Goal: Obtain resource: Download file/media

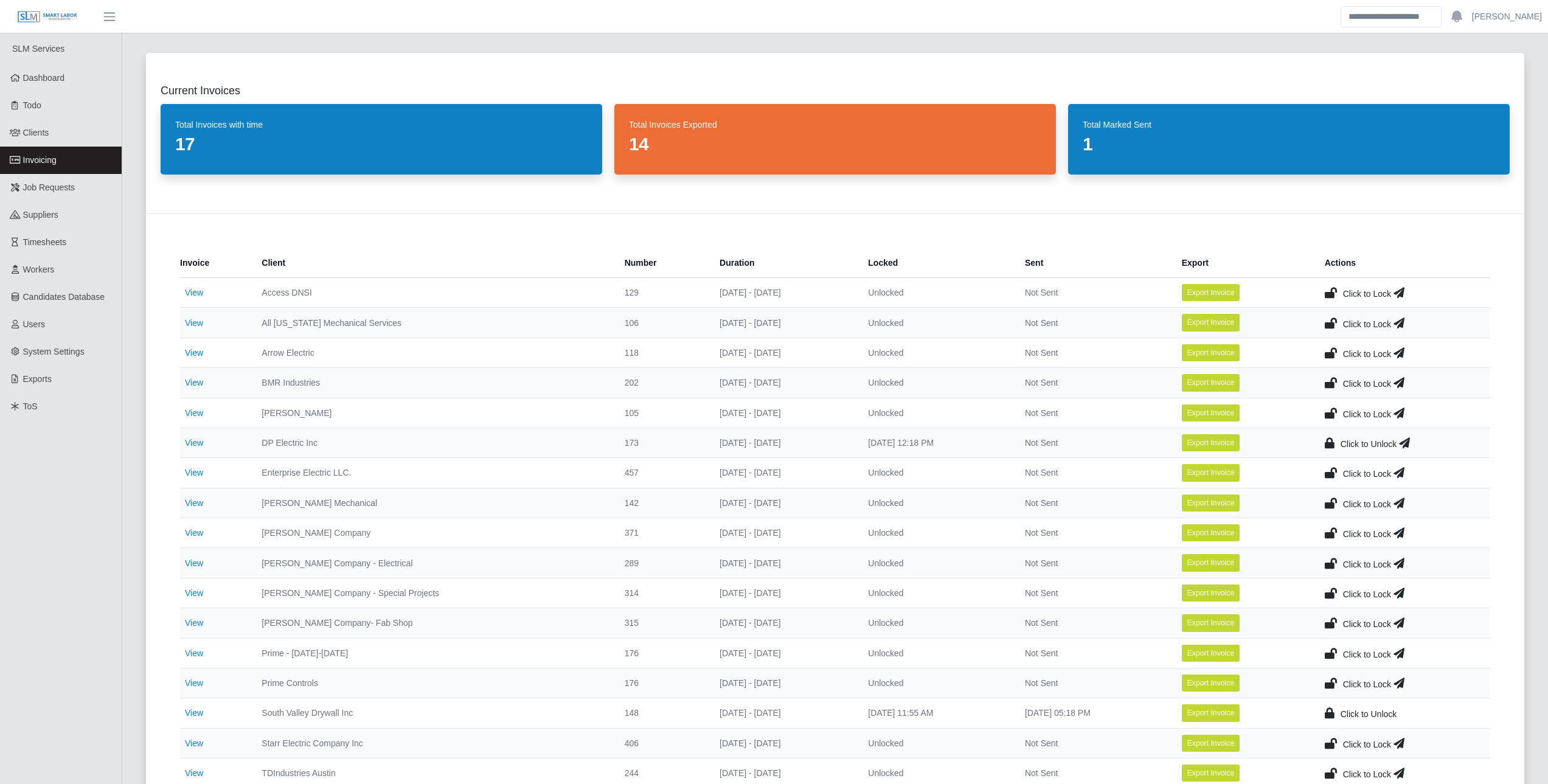
click at [1409, 444] on icon at bounding box center [1405, 443] width 11 height 17
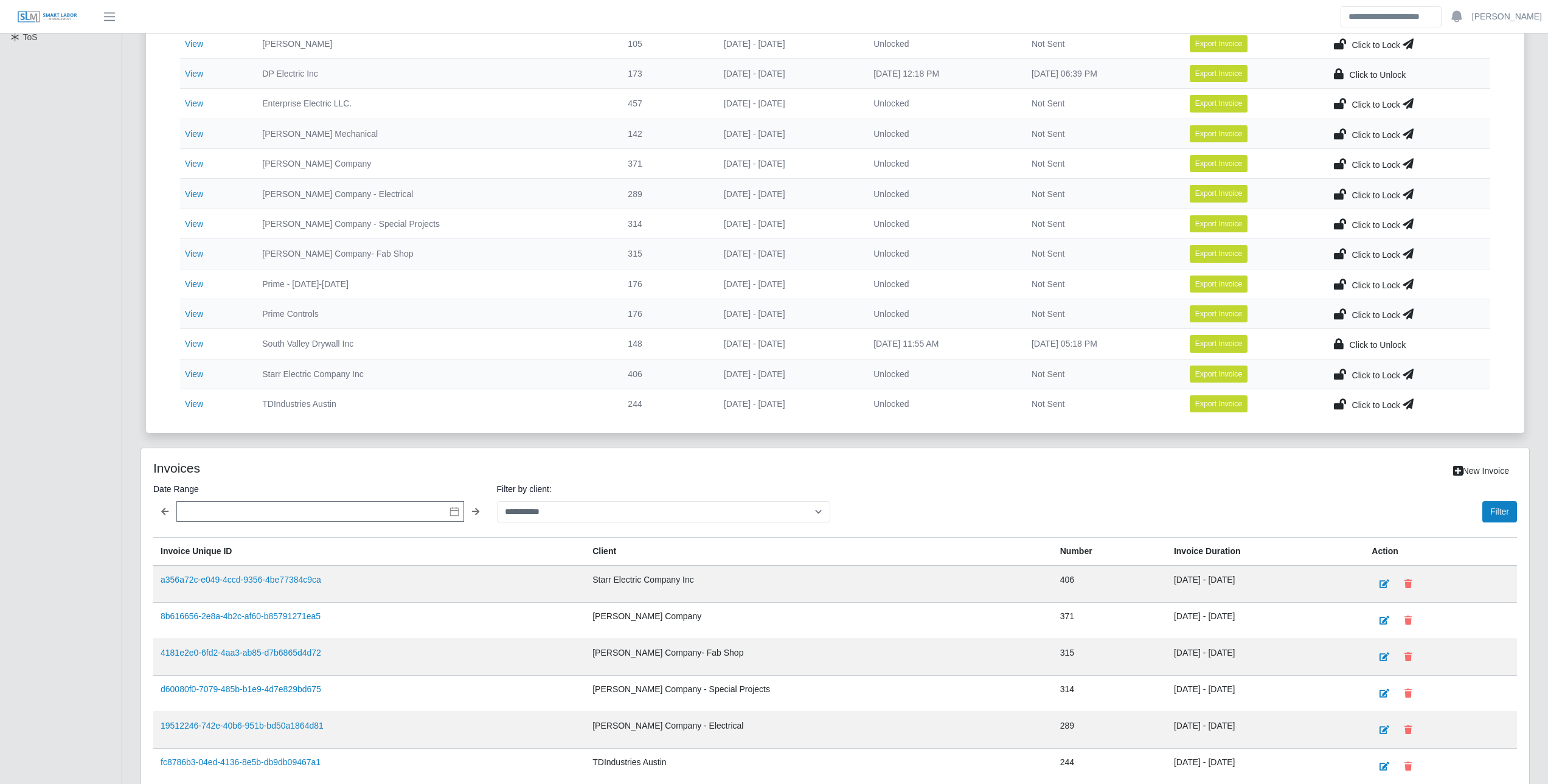
scroll to position [365, 0]
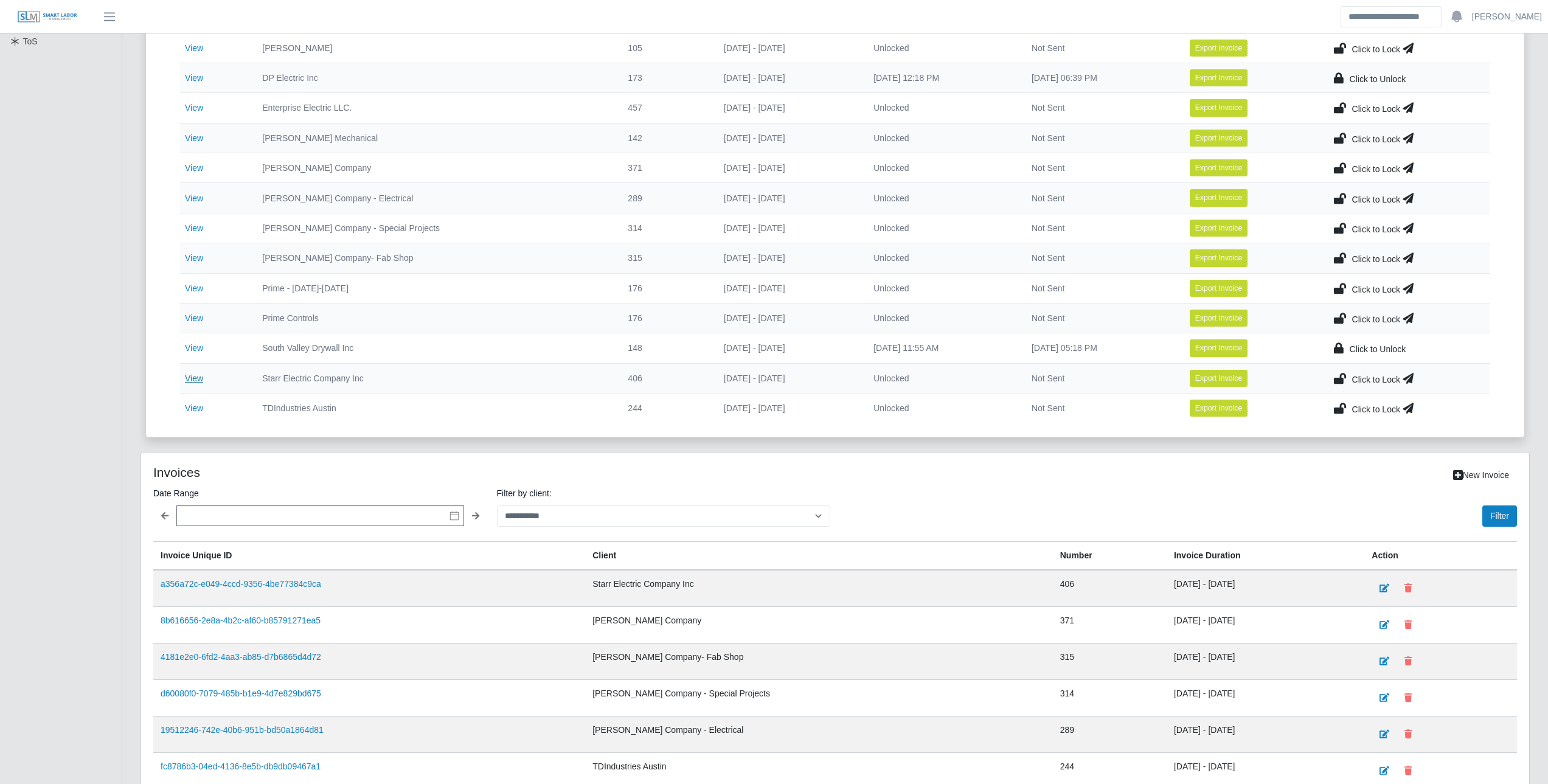
click at [188, 381] on link "View" at bounding box center [193, 378] width 18 height 10
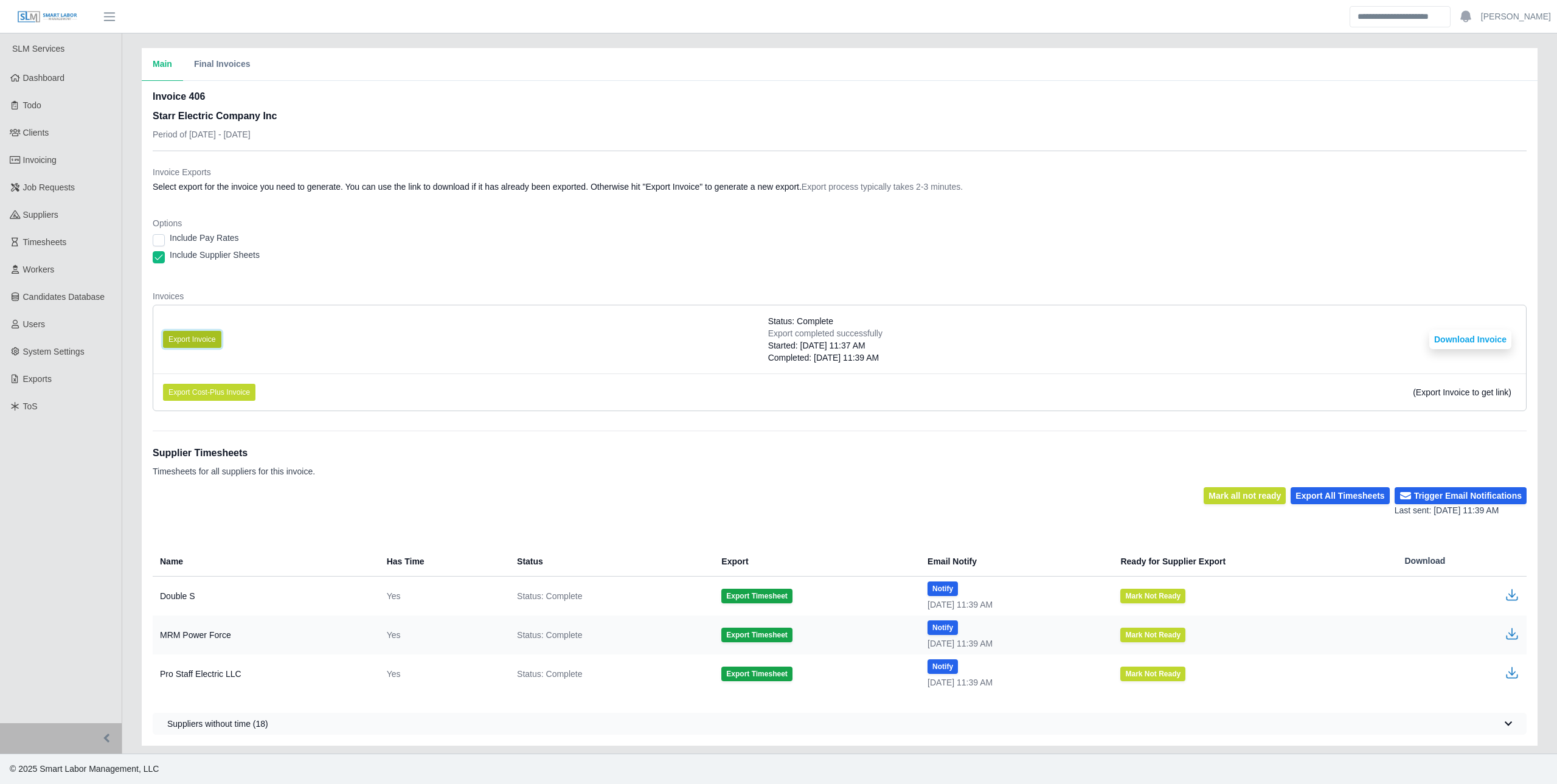
click at [180, 338] on button "Export Invoice" at bounding box center [192, 339] width 58 height 17
click at [928, 283] on dl "Invoice Exports Select export for the invoice you need to generate. You can use…" at bounding box center [839, 293] width 1374 height 255
click at [1457, 335] on button "Download Invoice" at bounding box center [1470, 339] width 82 height 19
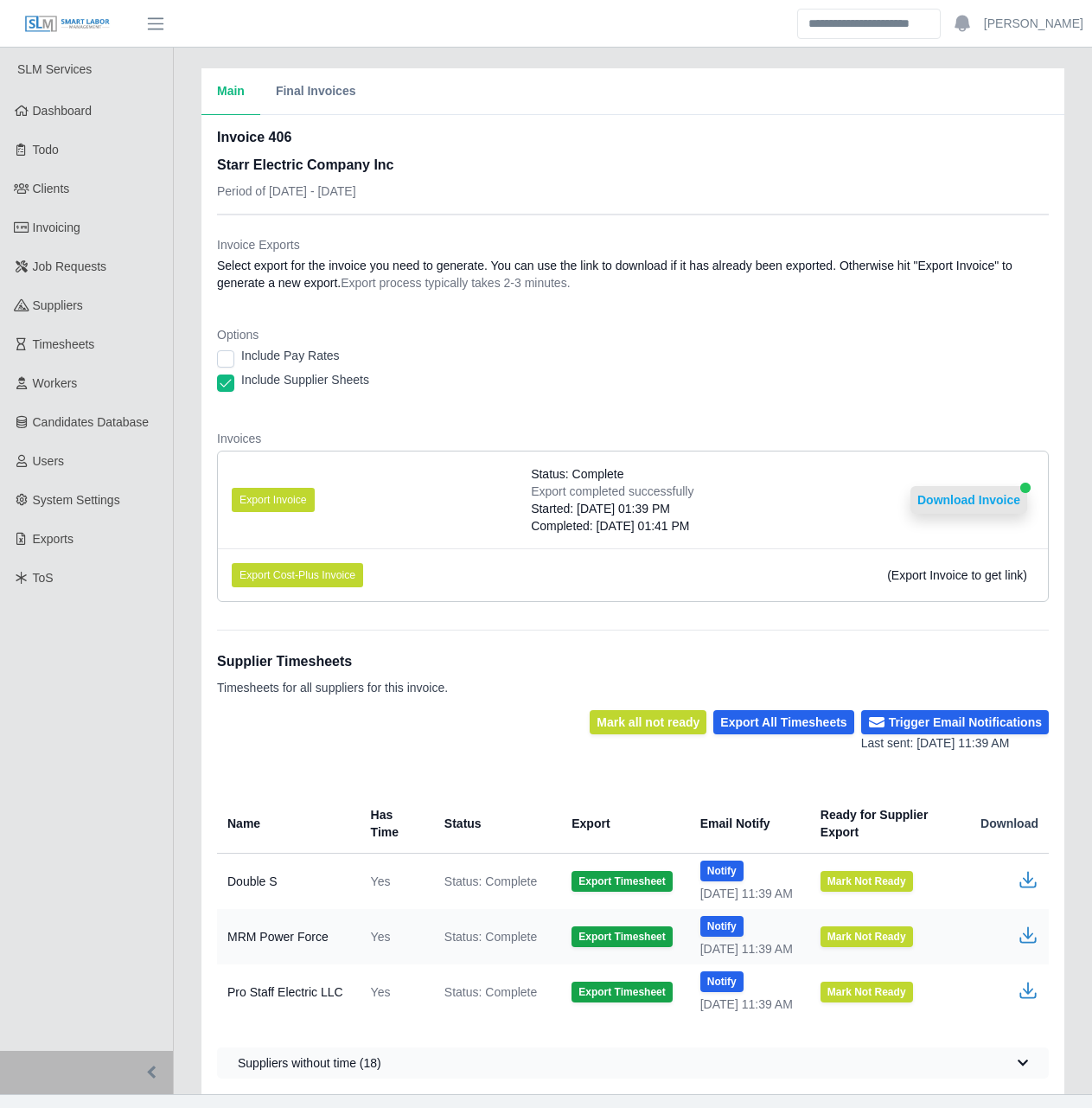
click at [962, 493] on button "Download Invoice" at bounding box center [969, 499] width 116 height 27
click at [589, 428] on dl "Invoice Exports Select export for the invoice you need to generate. You can use…" at bounding box center [633, 426] width 832 height 380
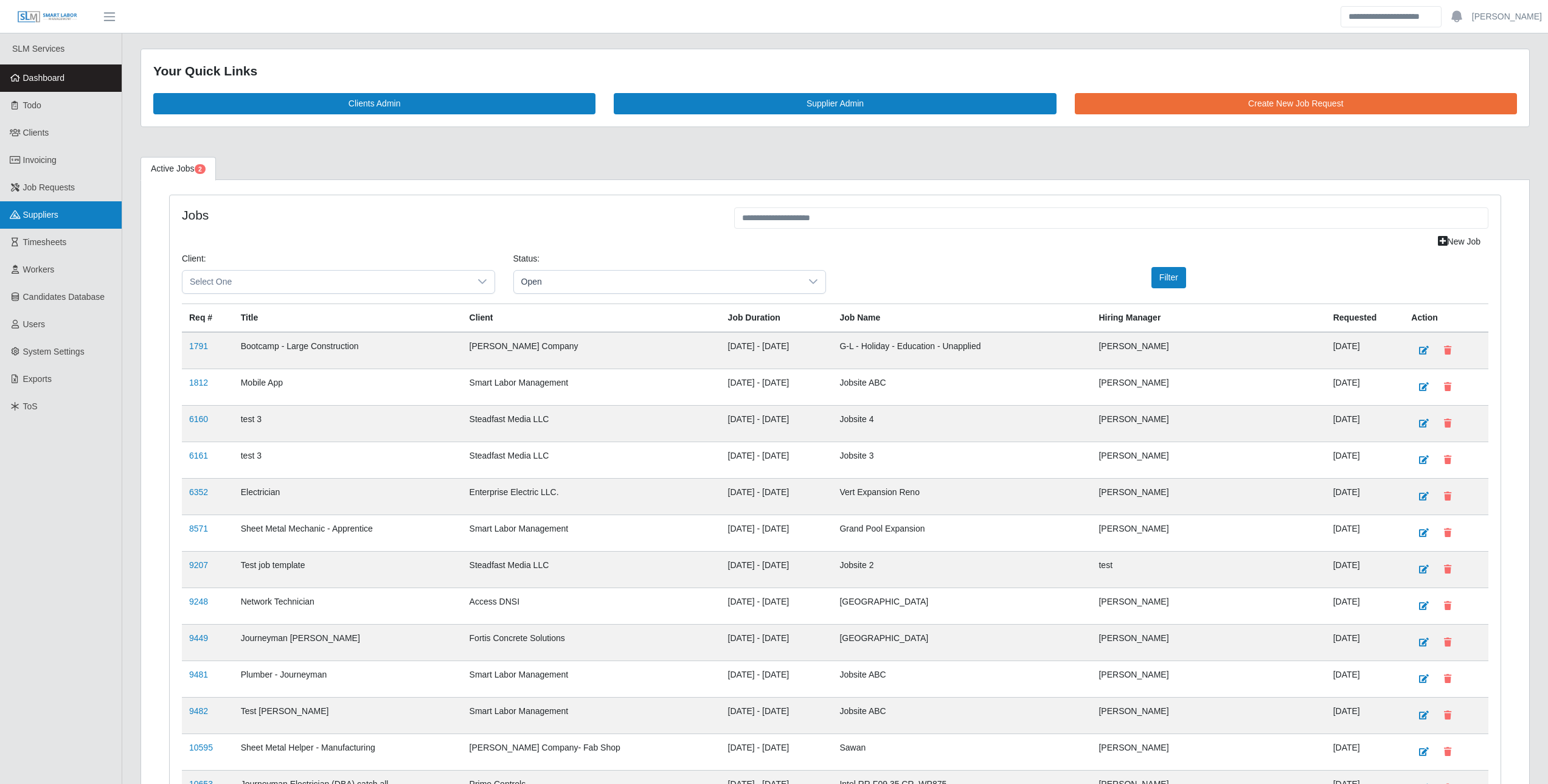
click at [30, 218] on span "Suppliers" at bounding box center [40, 215] width 35 height 10
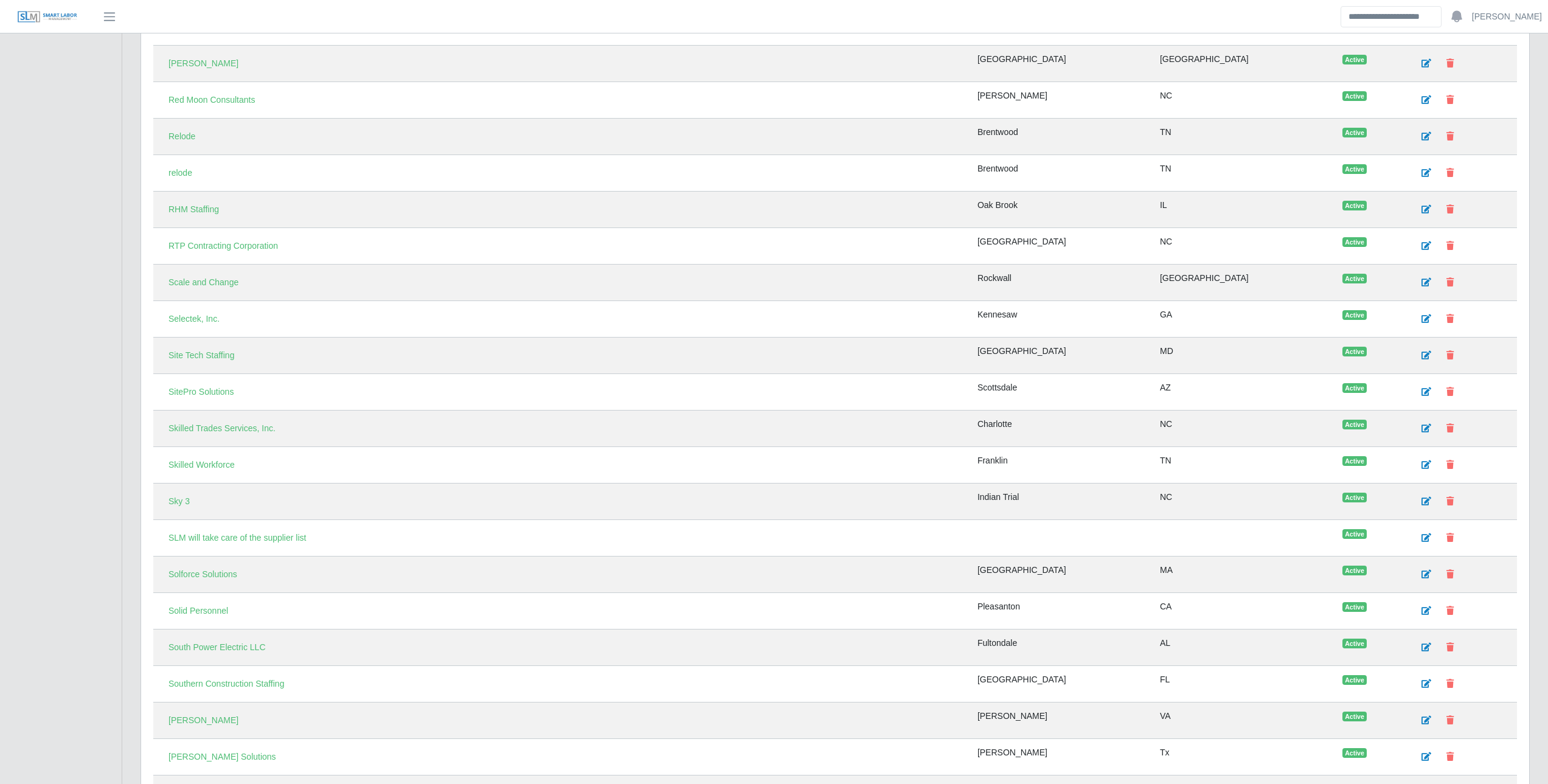
scroll to position [3142, 0]
click at [211, 288] on link "Scale and Change" at bounding box center [203, 285] width 86 height 21
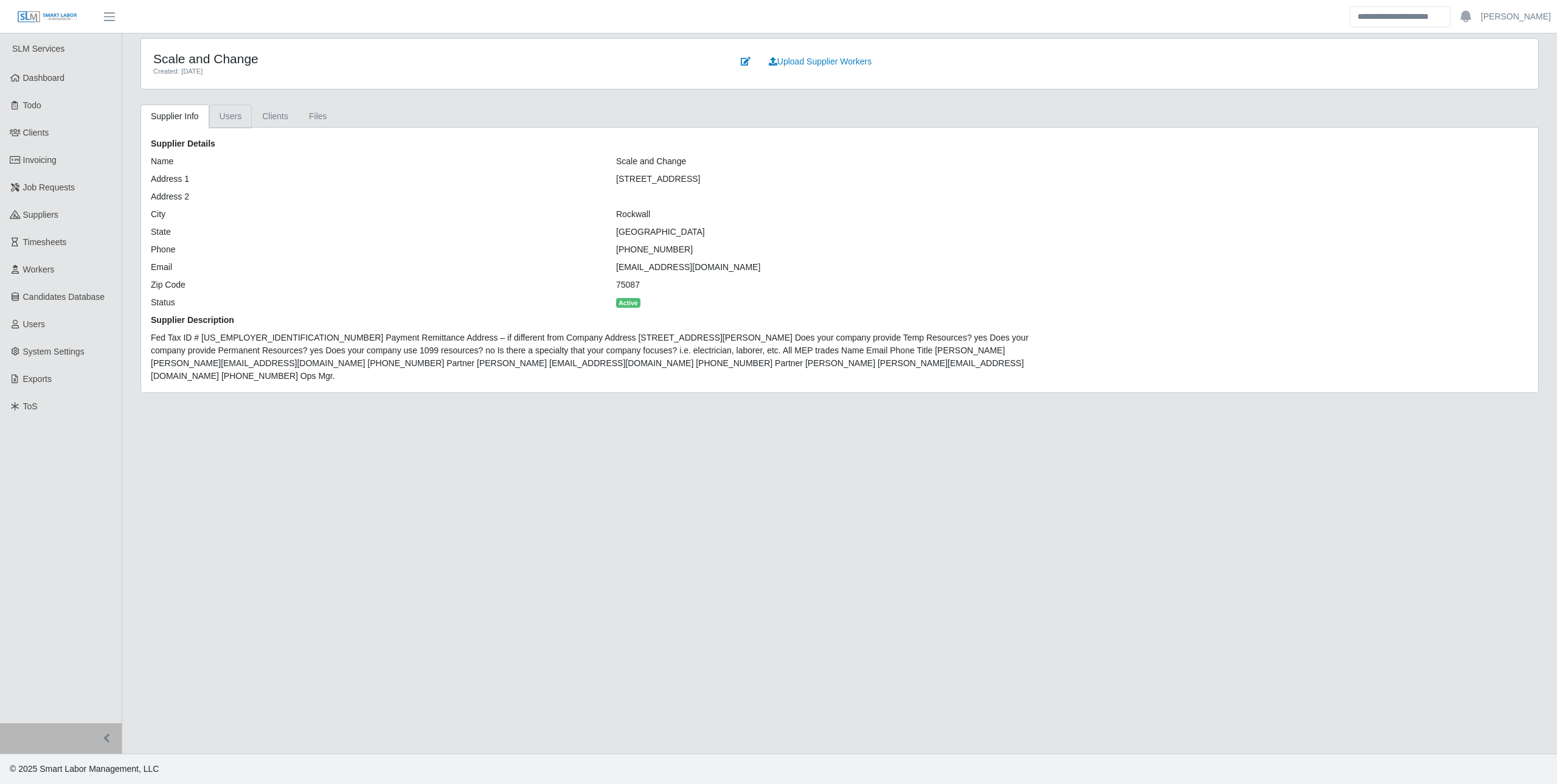
click at [232, 121] on link "Users" at bounding box center [231, 117] width 43 height 24
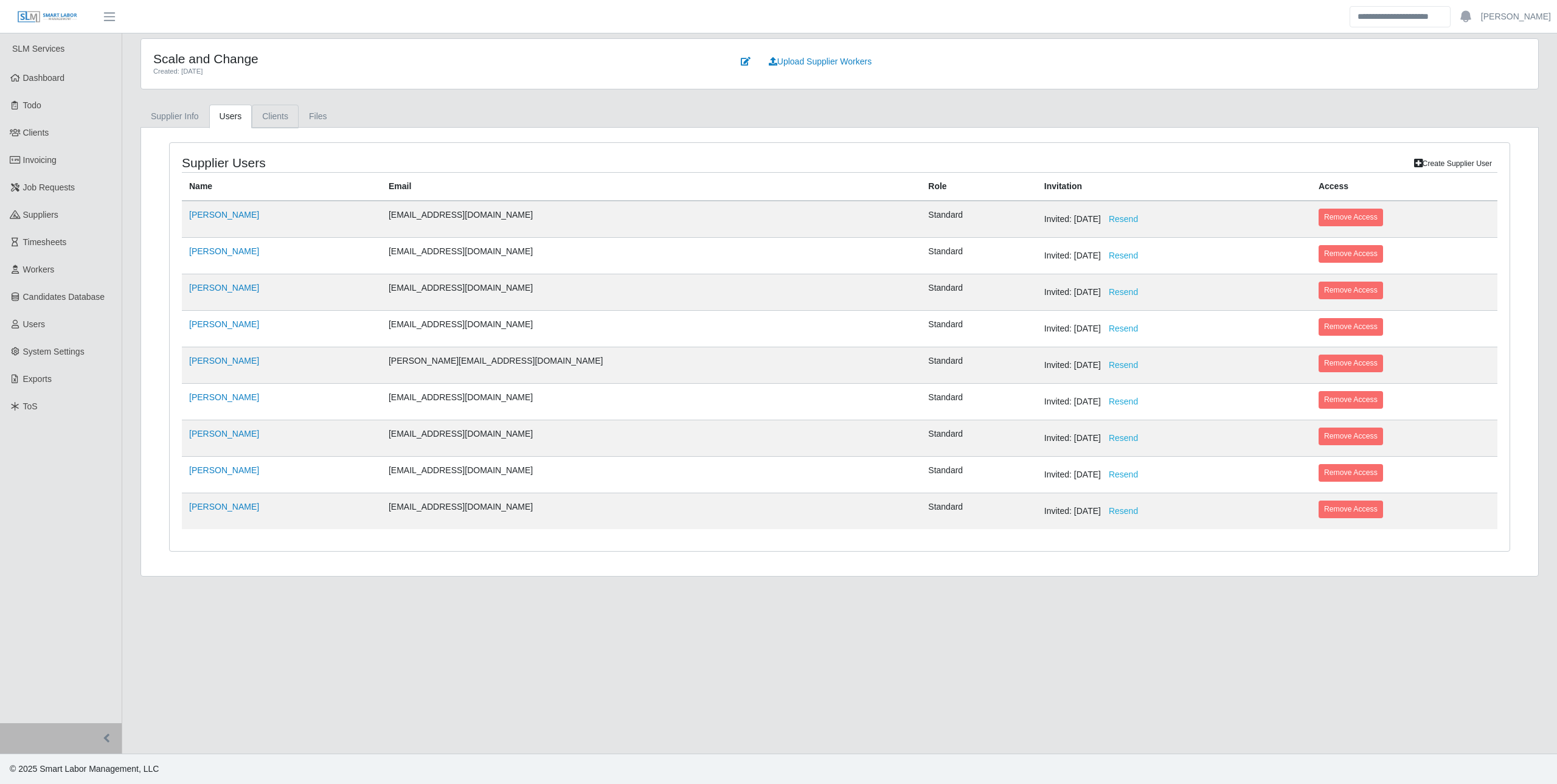
click at [276, 112] on link "Clients" at bounding box center [275, 117] width 47 height 24
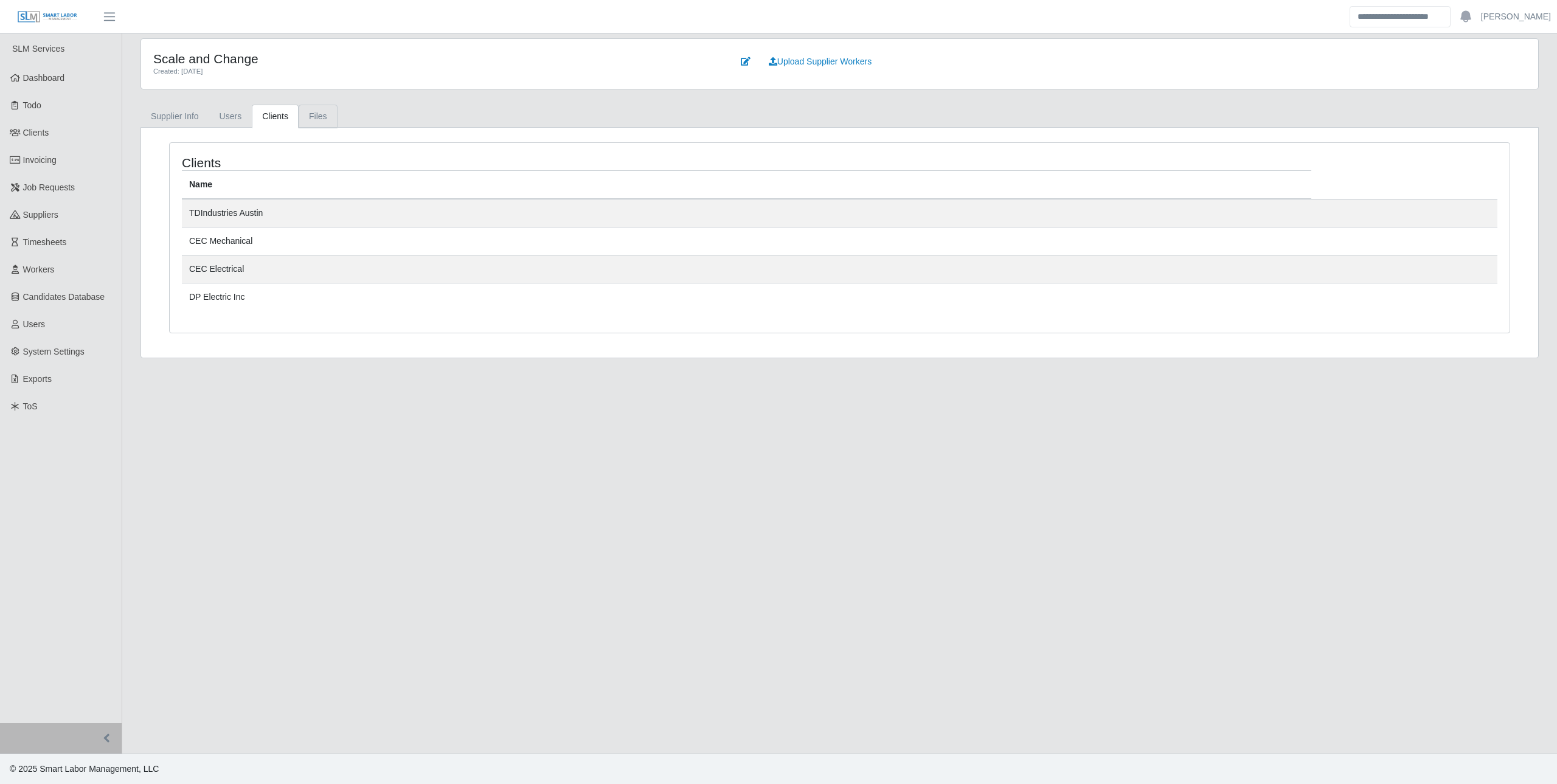
click at [315, 115] on link "Files" at bounding box center [318, 117] width 39 height 24
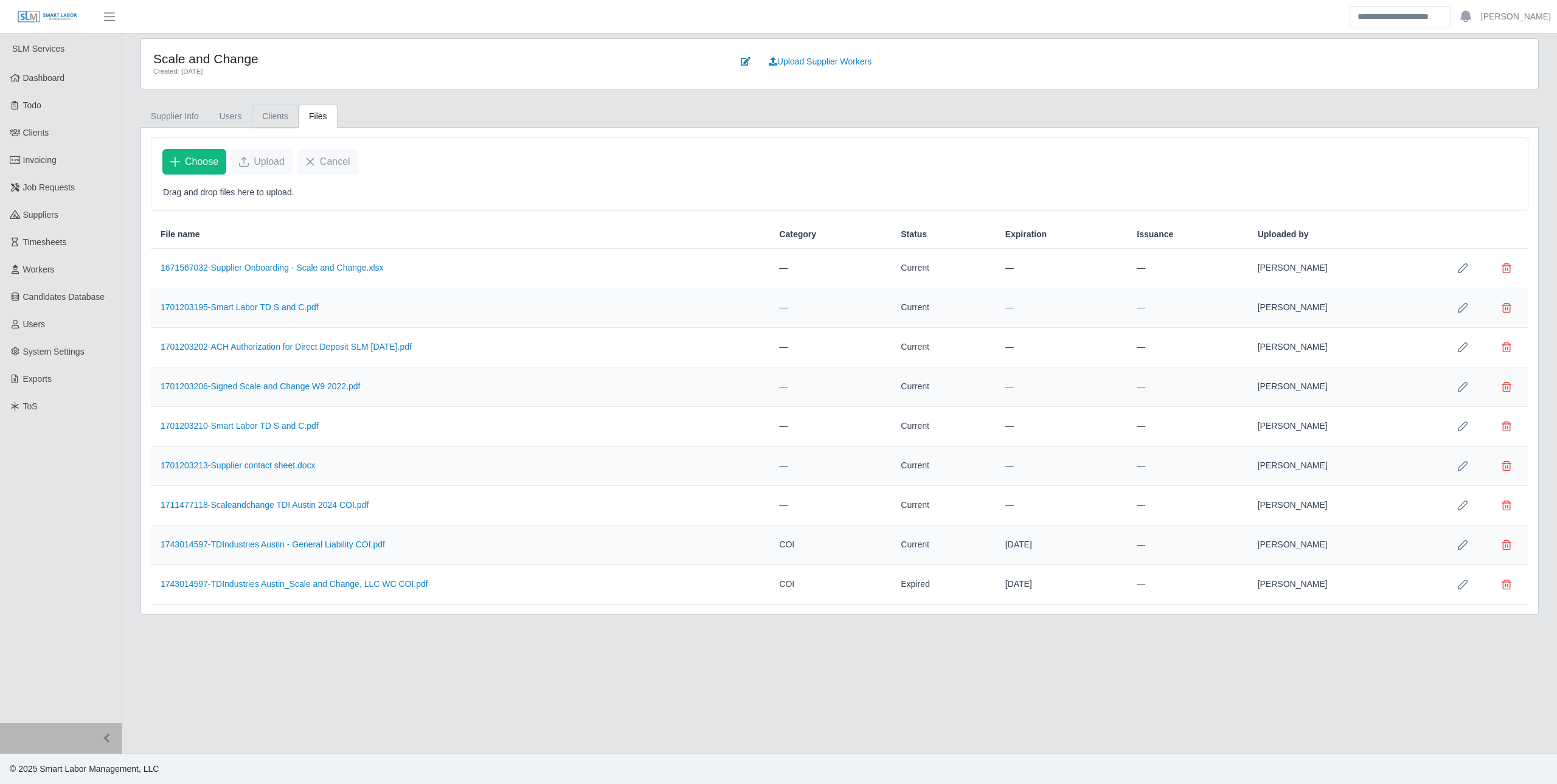
click at [288, 117] on link "Clients" at bounding box center [275, 117] width 47 height 24
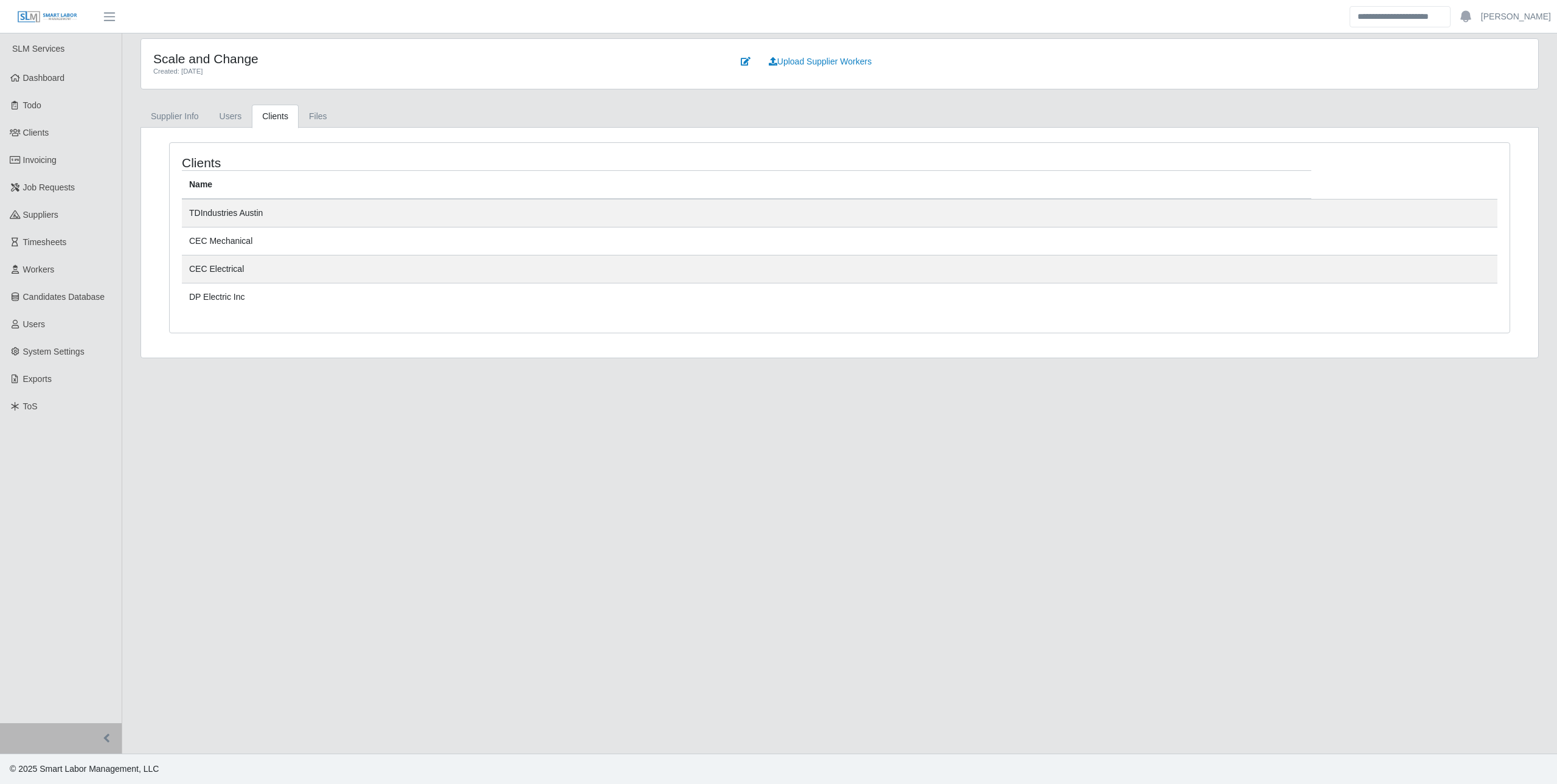
drag, startPoint x: 345, startPoint y: 113, endPoint x: 334, endPoint y: 118, distance: 12.1
click at [343, 115] on ul "Supplier Info Users Clients Files" at bounding box center [840, 116] width 1398 height 23
click at [324, 121] on link "Files" at bounding box center [318, 117] width 39 height 24
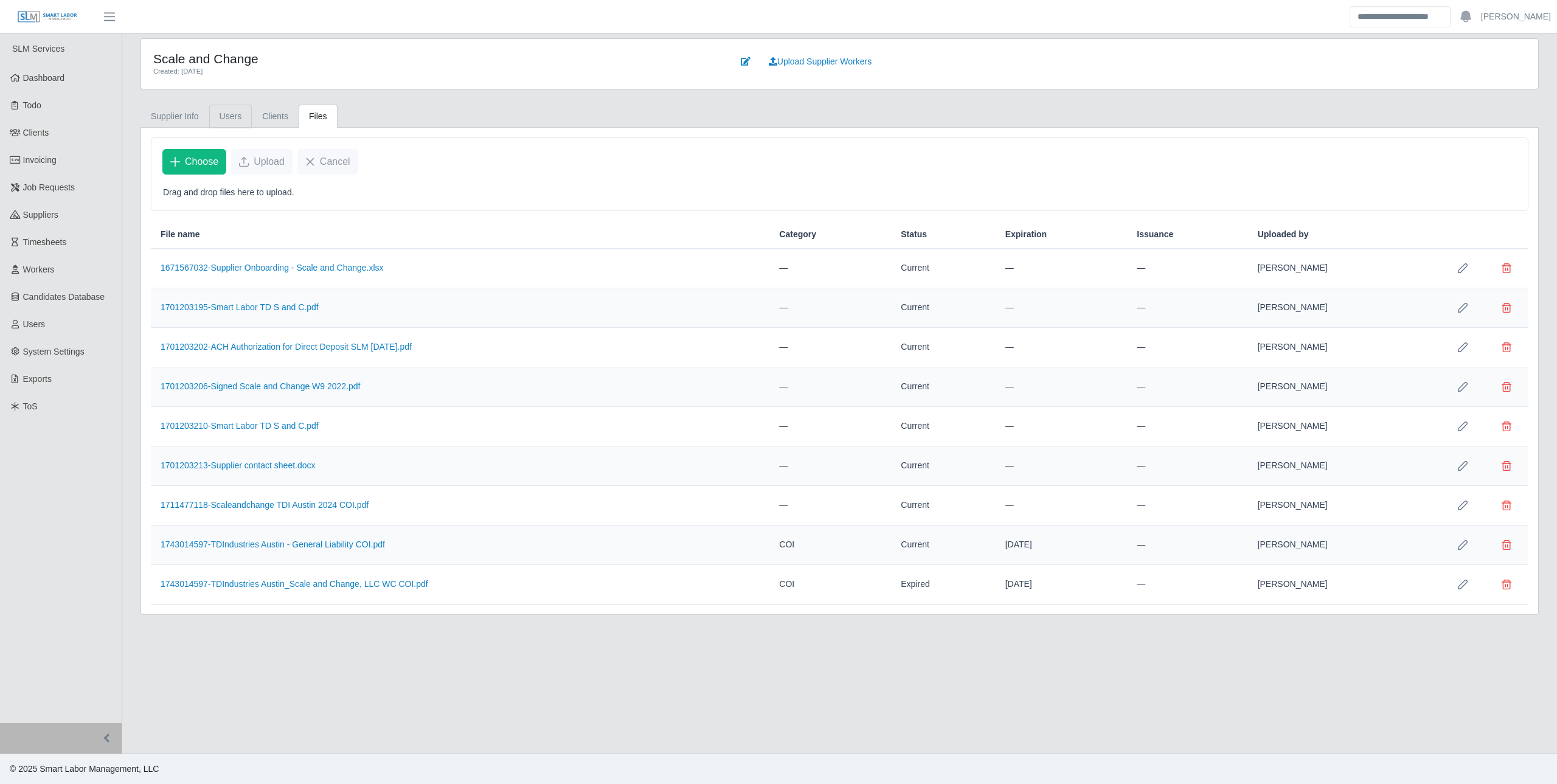
click at [222, 110] on link "Users" at bounding box center [231, 117] width 43 height 24
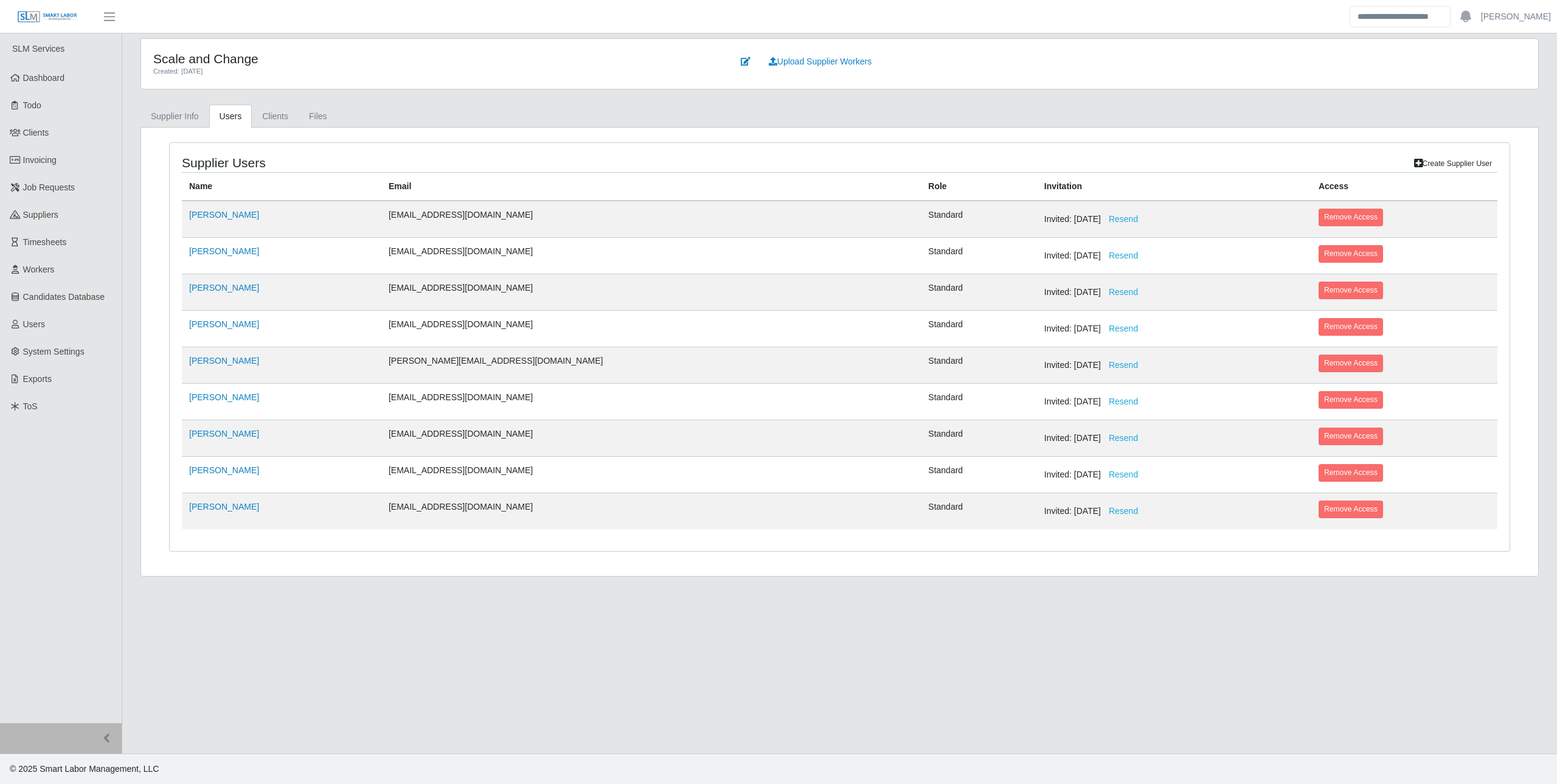
click at [545, 601] on main "Scale and Change Created: 12/20/2022 Upload Supplier Workers Supplier Info User…" at bounding box center [839, 394] width 1435 height 720
click at [229, 506] on link "Josh Carmichael" at bounding box center [224, 507] width 70 height 10
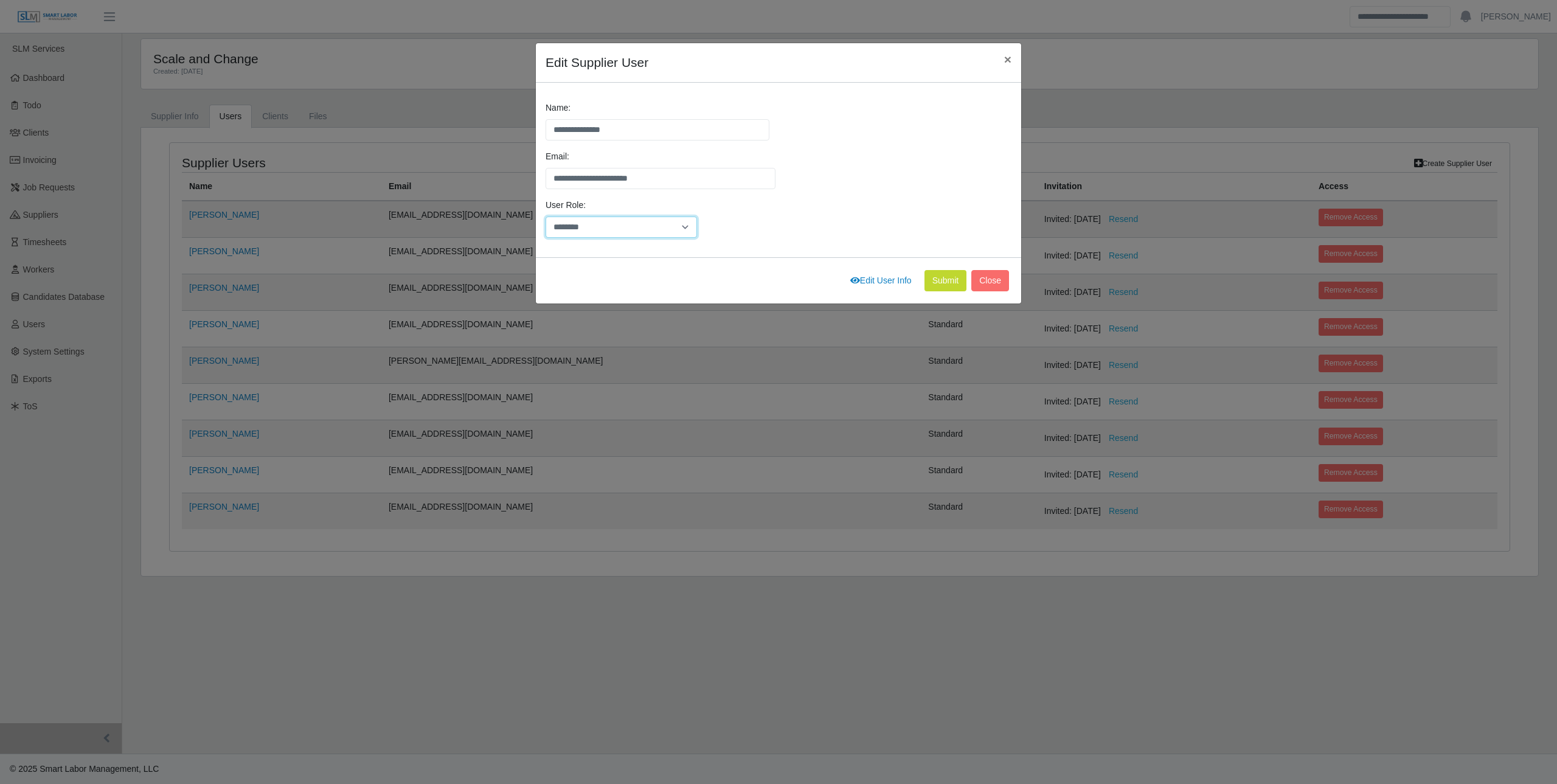
click at [686, 226] on select "******** *****" at bounding box center [621, 227] width 151 height 21
click at [864, 228] on div "User Role: ******** *****" at bounding box center [778, 223] width 472 height 48
click at [1005, 61] on span "×" at bounding box center [1008, 59] width 7 height 14
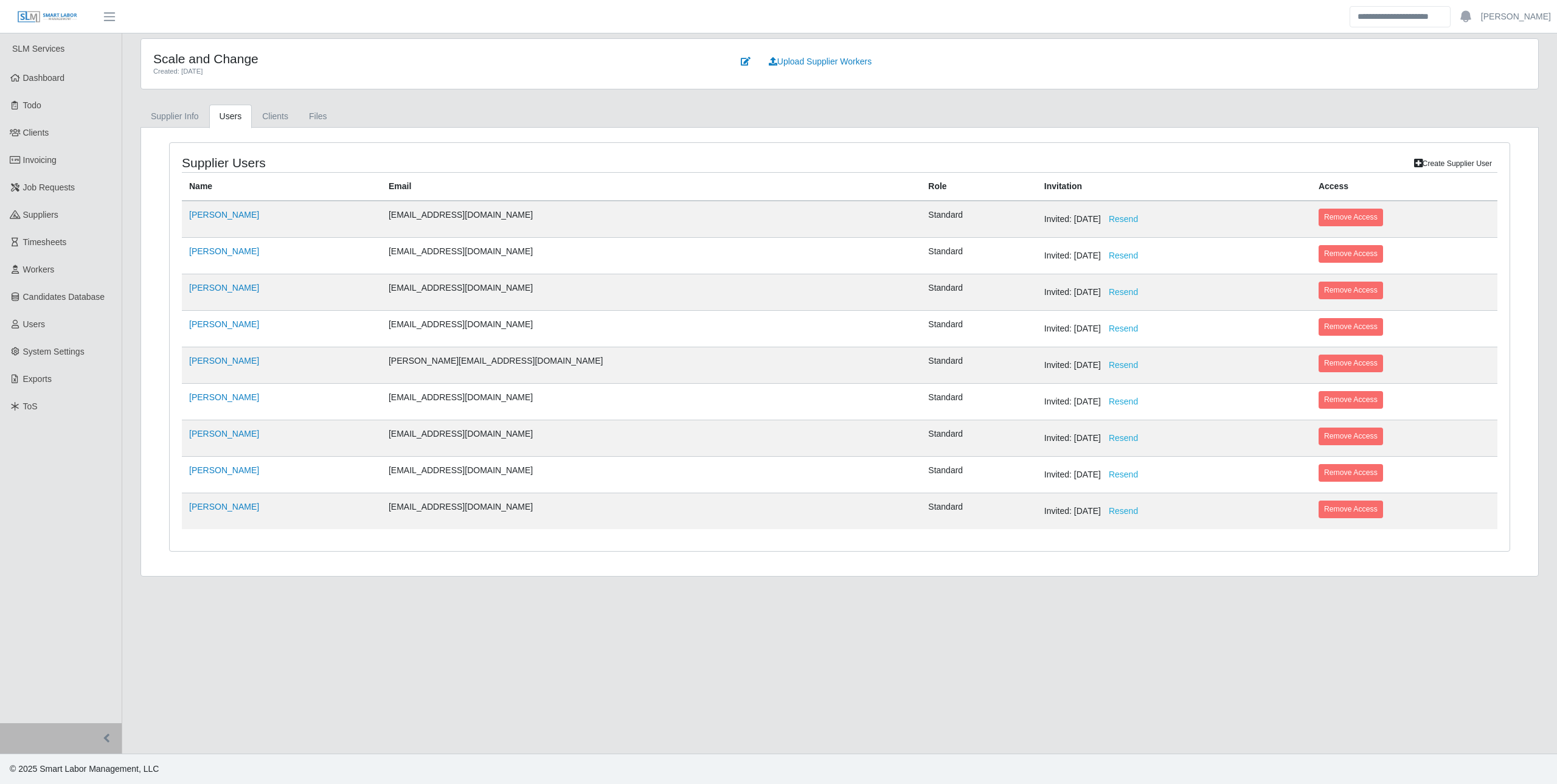
drag, startPoint x: 221, startPoint y: 510, endPoint x: 165, endPoint y: 540, distance: 63.5
click at [165, 540] on div "Supplier Users Create Supplier User Name Email Role Invitation Access Scott Mul…" at bounding box center [839, 355] width 1359 height 424
click at [210, 509] on link "Josh Carmichael" at bounding box center [224, 507] width 70 height 10
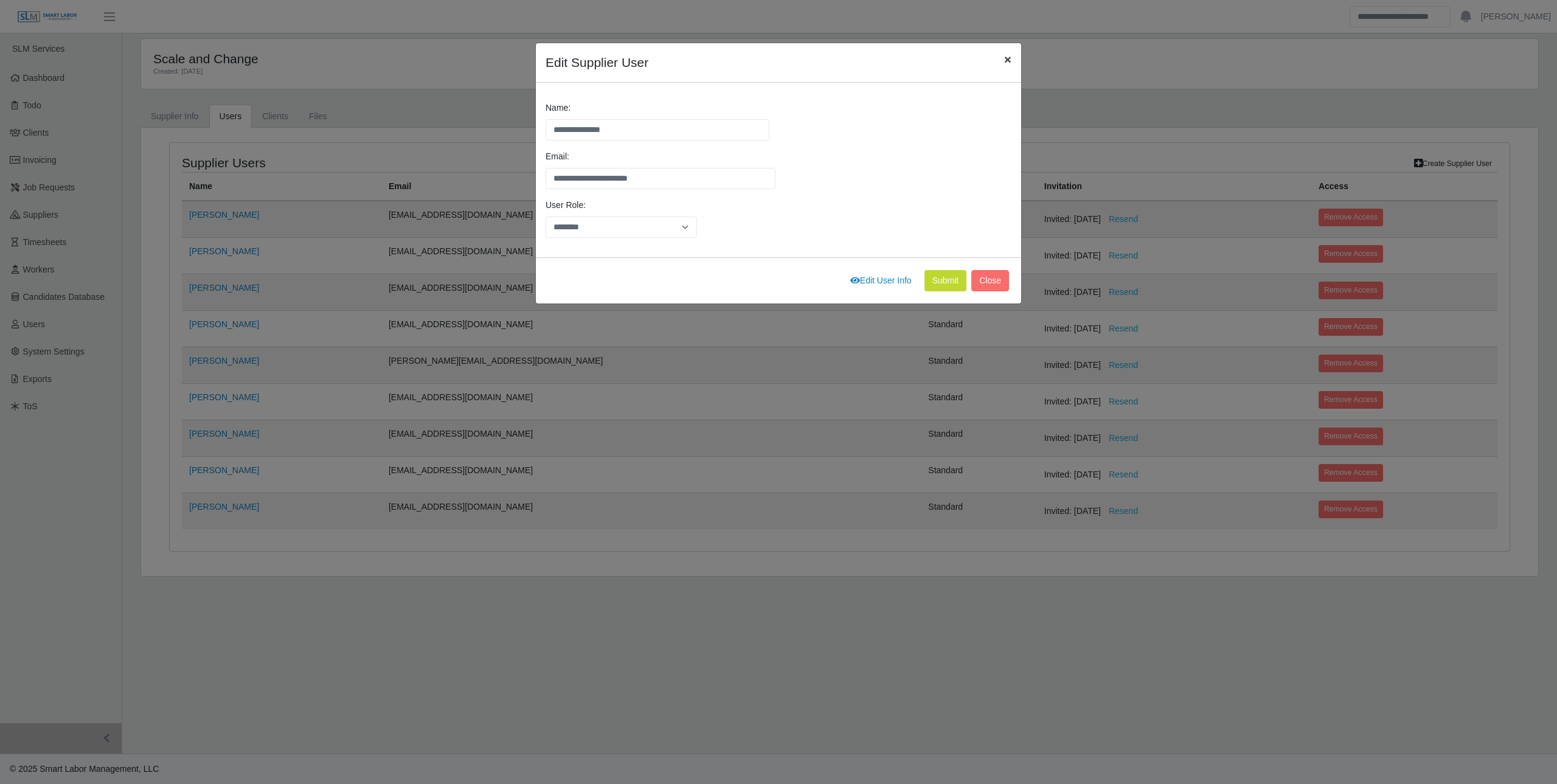
click at [1004, 58] on span "×" at bounding box center [1008, 59] width 7 height 14
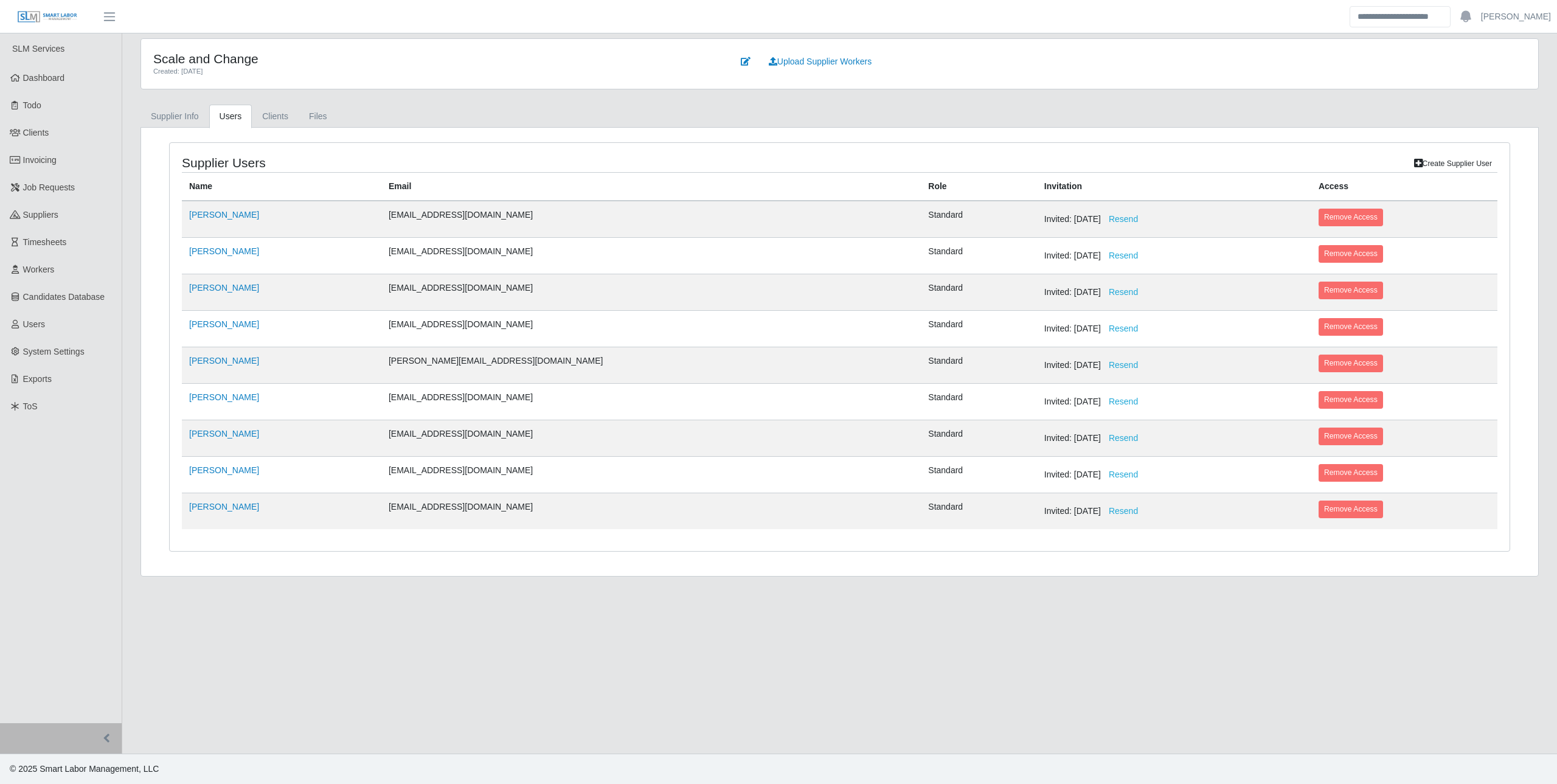
drag, startPoint x: 259, startPoint y: 505, endPoint x: 178, endPoint y: 511, distance: 81.2
click at [178, 511] on div "Supplier Users Create Supplier User Name Email Role Invitation Access Scott Mul…" at bounding box center [840, 347] width 1340 height 408
drag, startPoint x: 178, startPoint y: 511, endPoint x: 223, endPoint y: 535, distance: 51.0
click at [214, 542] on div "Supplier Users Create Supplier User Name Email Role Invitation Access Scott Mul…" at bounding box center [840, 347] width 1340 height 408
drag, startPoint x: 265, startPoint y: 510, endPoint x: 189, endPoint y: 514, distance: 76.1
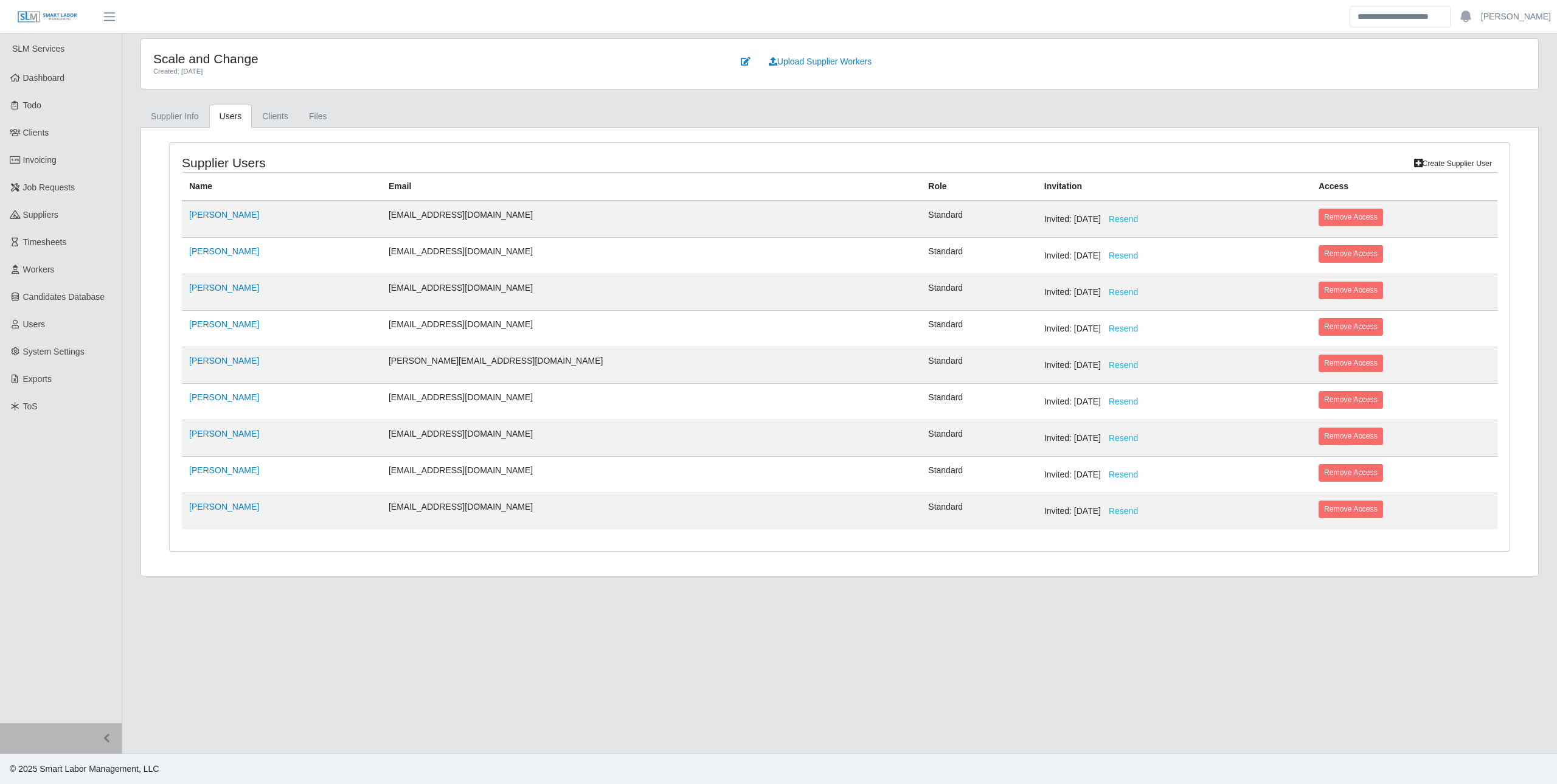
click at [189, 514] on td "Josh Carmichael" at bounding box center [281, 511] width 200 height 37
copy link "Josh Carmichael"
click at [46, 322] on link "Users" at bounding box center [61, 324] width 121 height 27
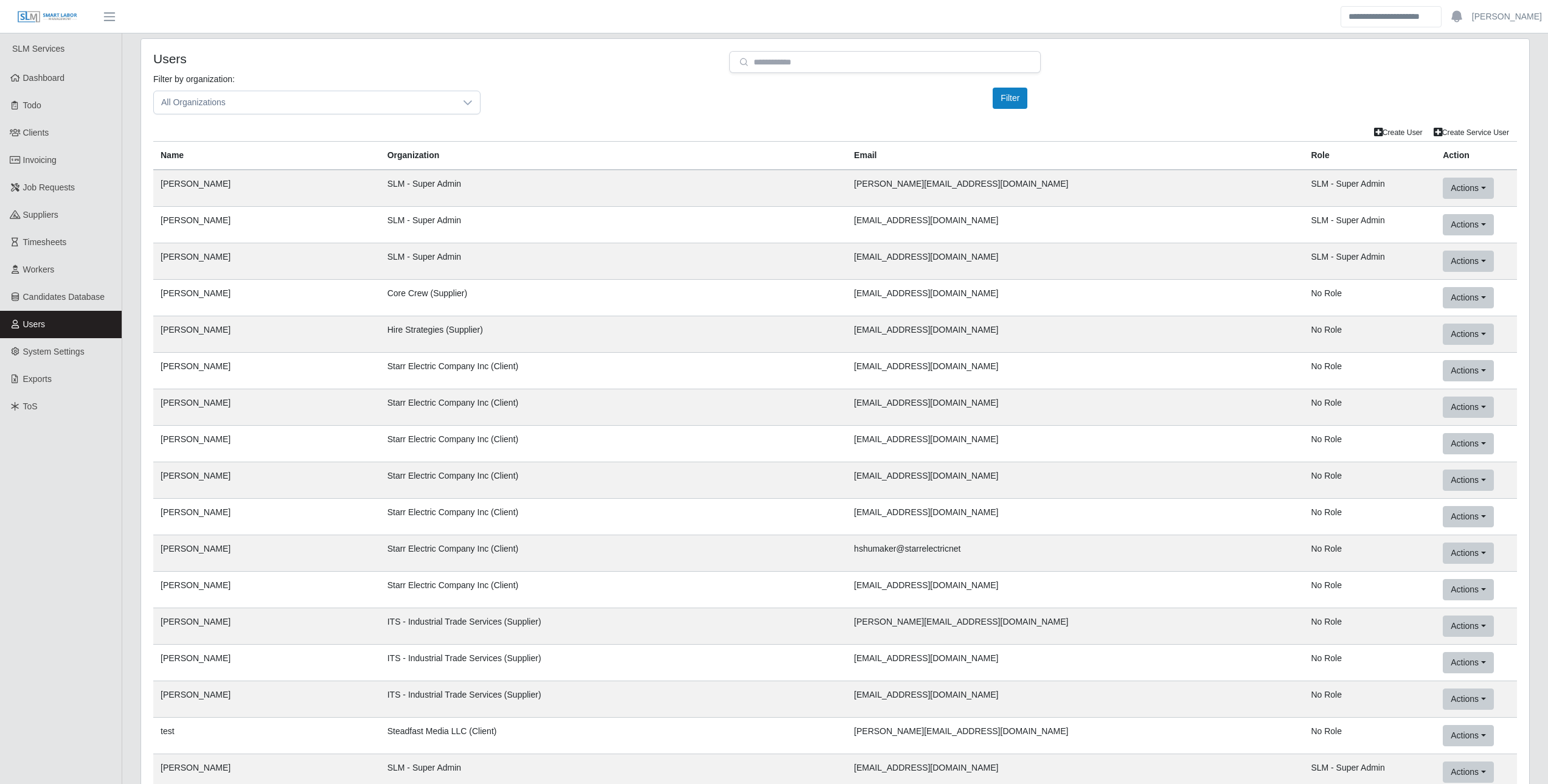
scroll to position [65824, 0]
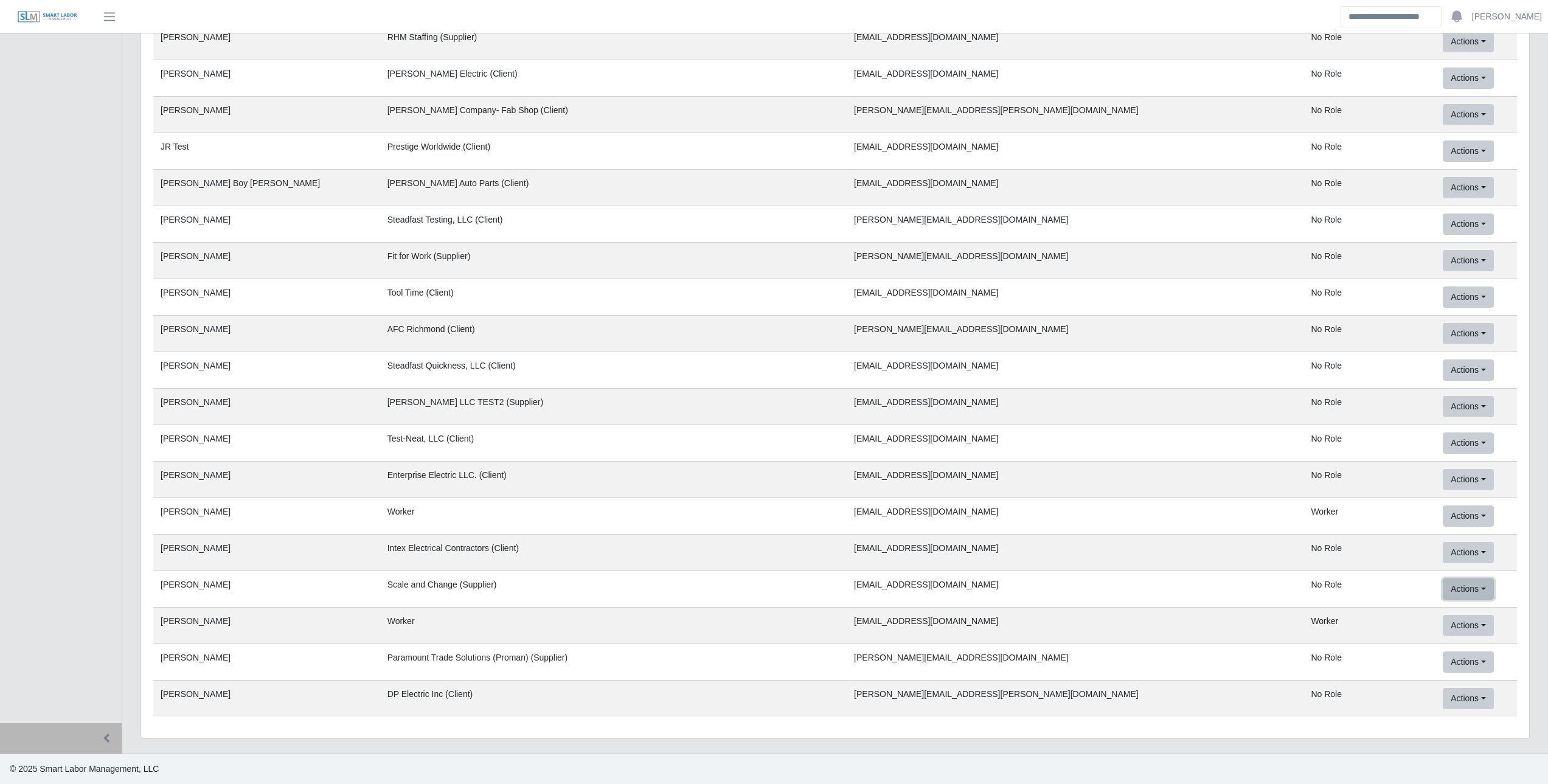
click at [1443, 588] on button "Actions" at bounding box center [1467, 589] width 50 height 21
click at [1475, 668] on link "Mock User" at bounding box center [1491, 665] width 96 height 25
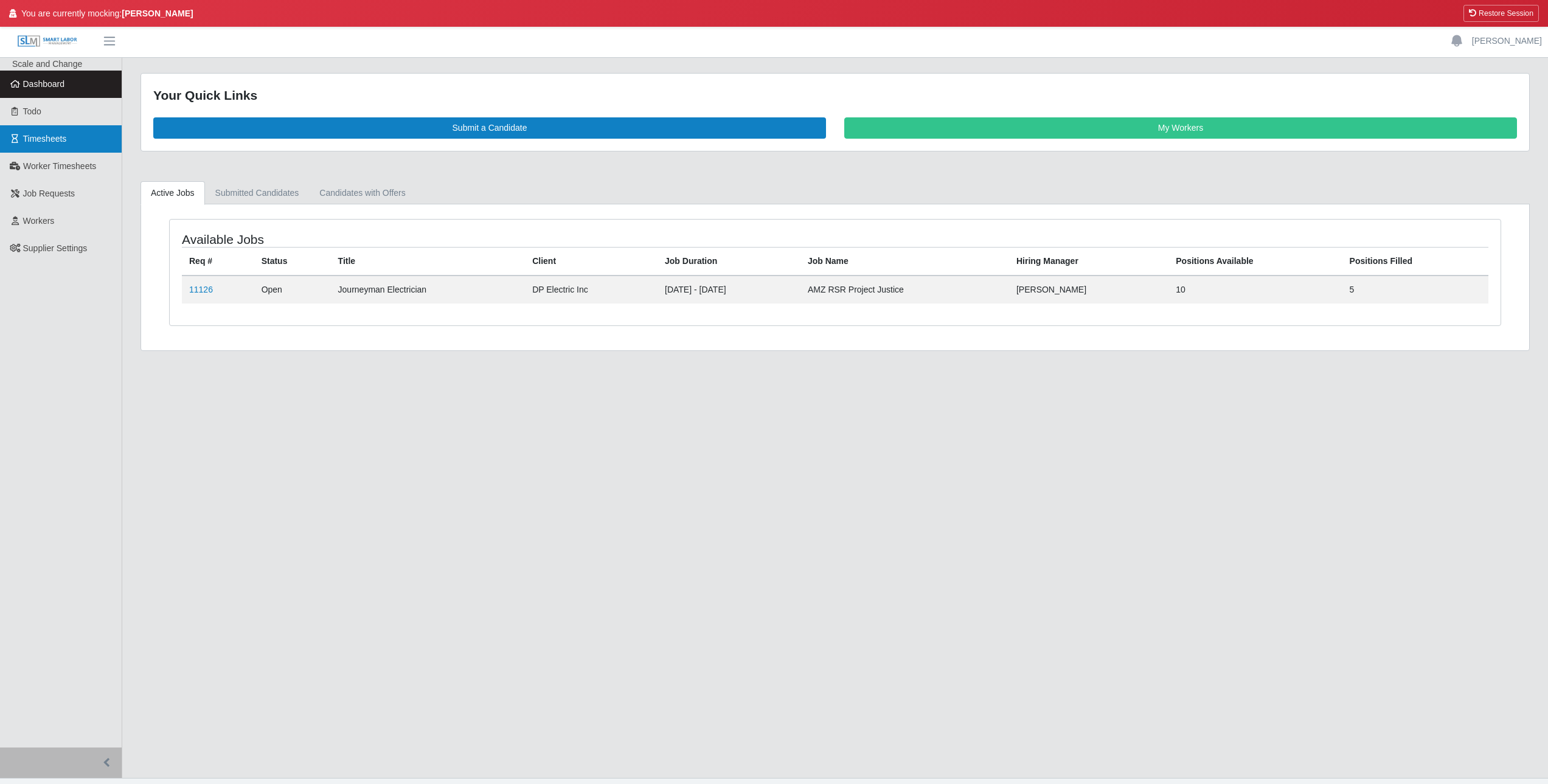
click at [49, 134] on span "Timesheets" at bounding box center [45, 139] width 44 height 10
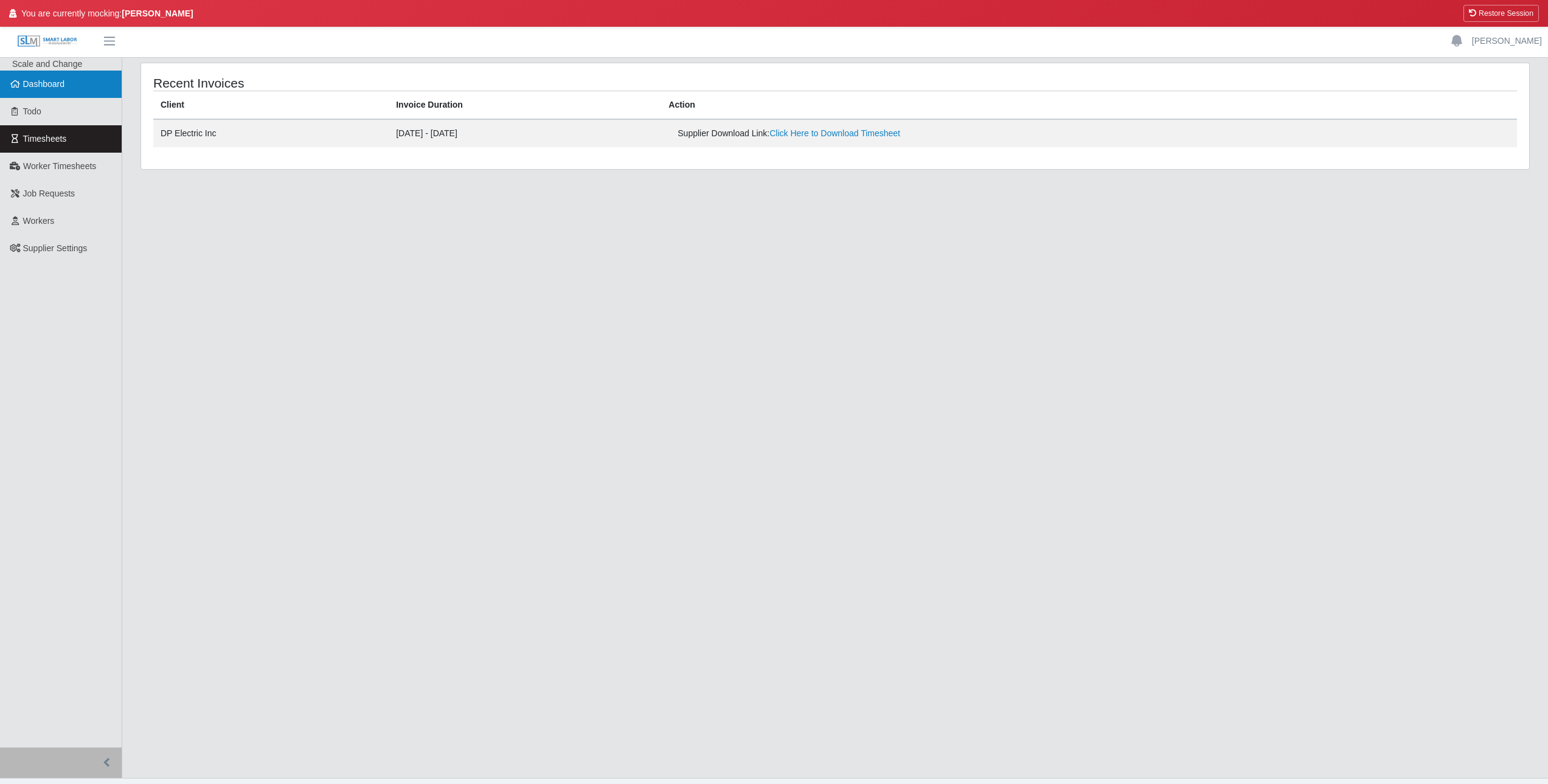
click at [45, 76] on link "Dashboard" at bounding box center [61, 84] width 122 height 27
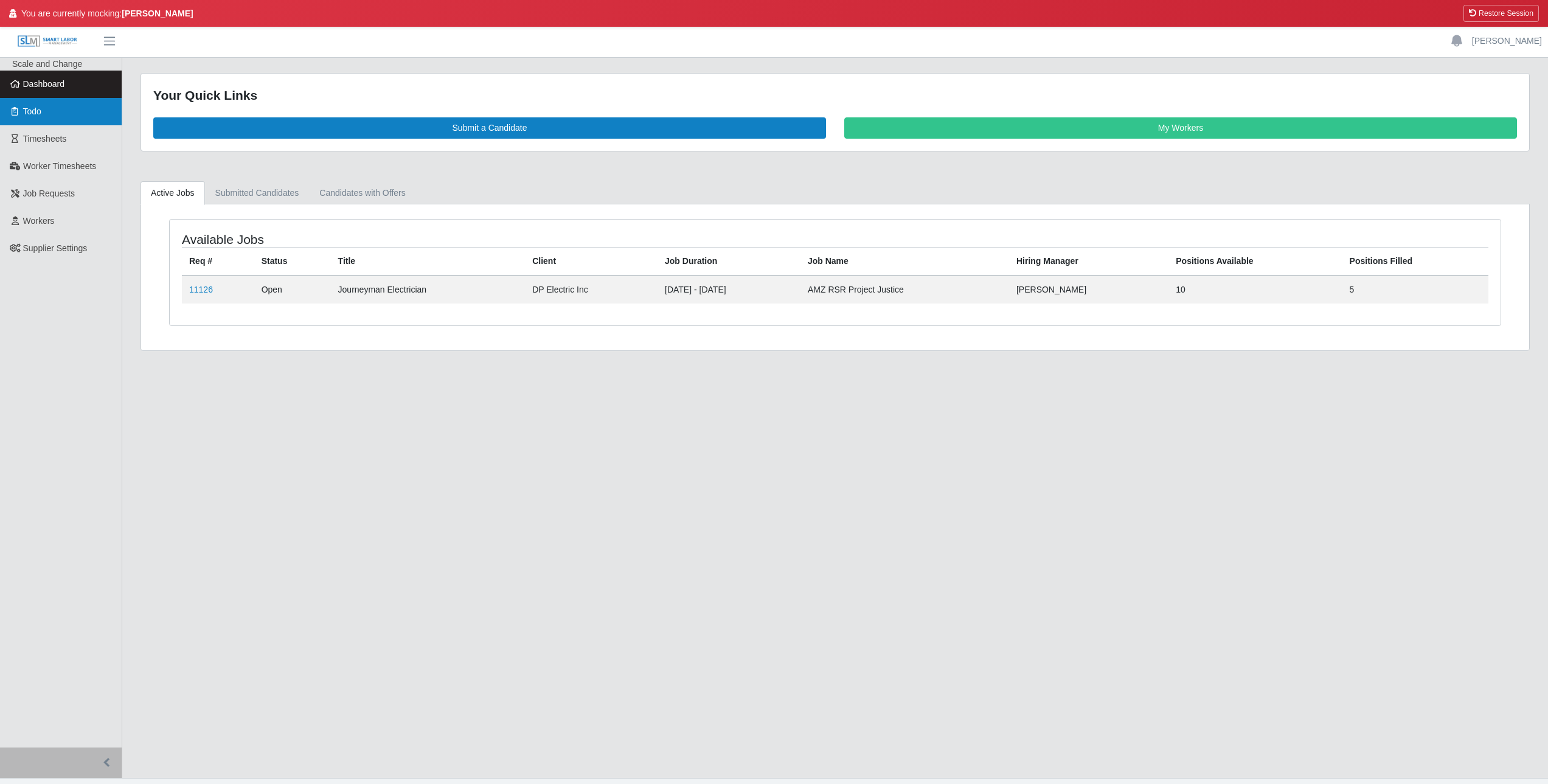
click at [56, 117] on link "Todo" at bounding box center [61, 112] width 122 height 27
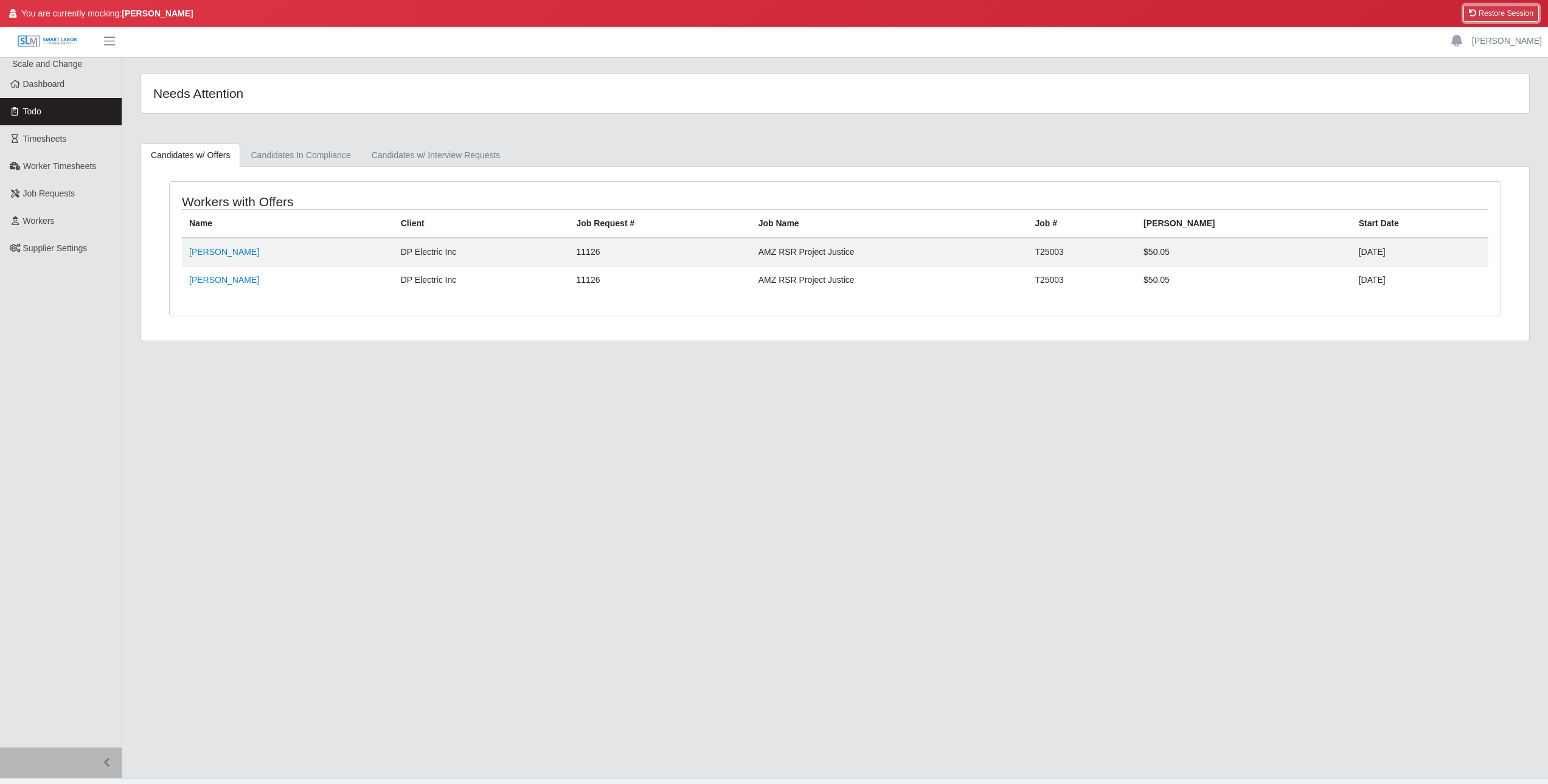
click at [1506, 17] on button "Restore Session" at bounding box center [1502, 13] width 76 height 17
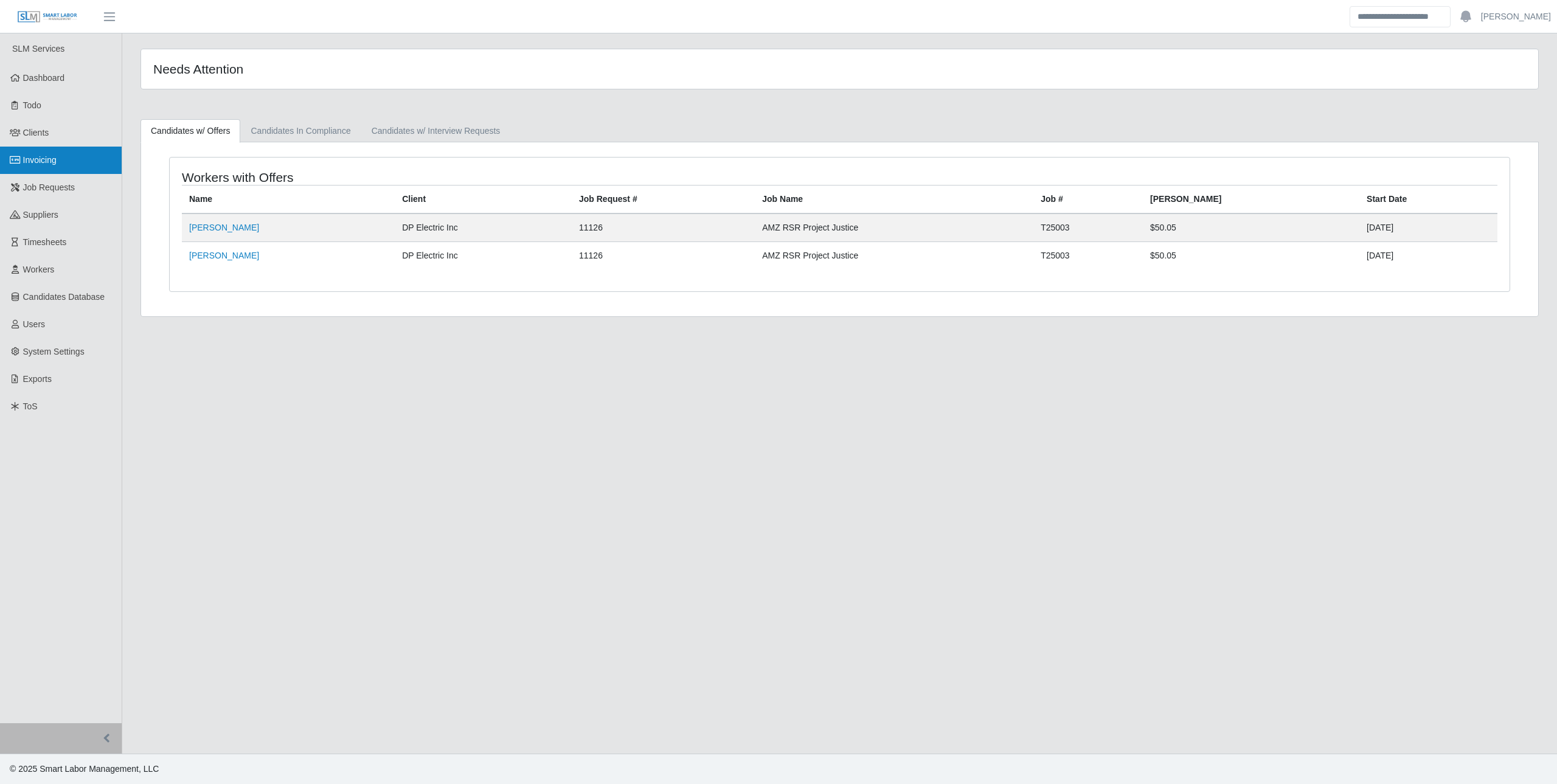
click at [85, 149] on link "Invoicing" at bounding box center [61, 160] width 121 height 27
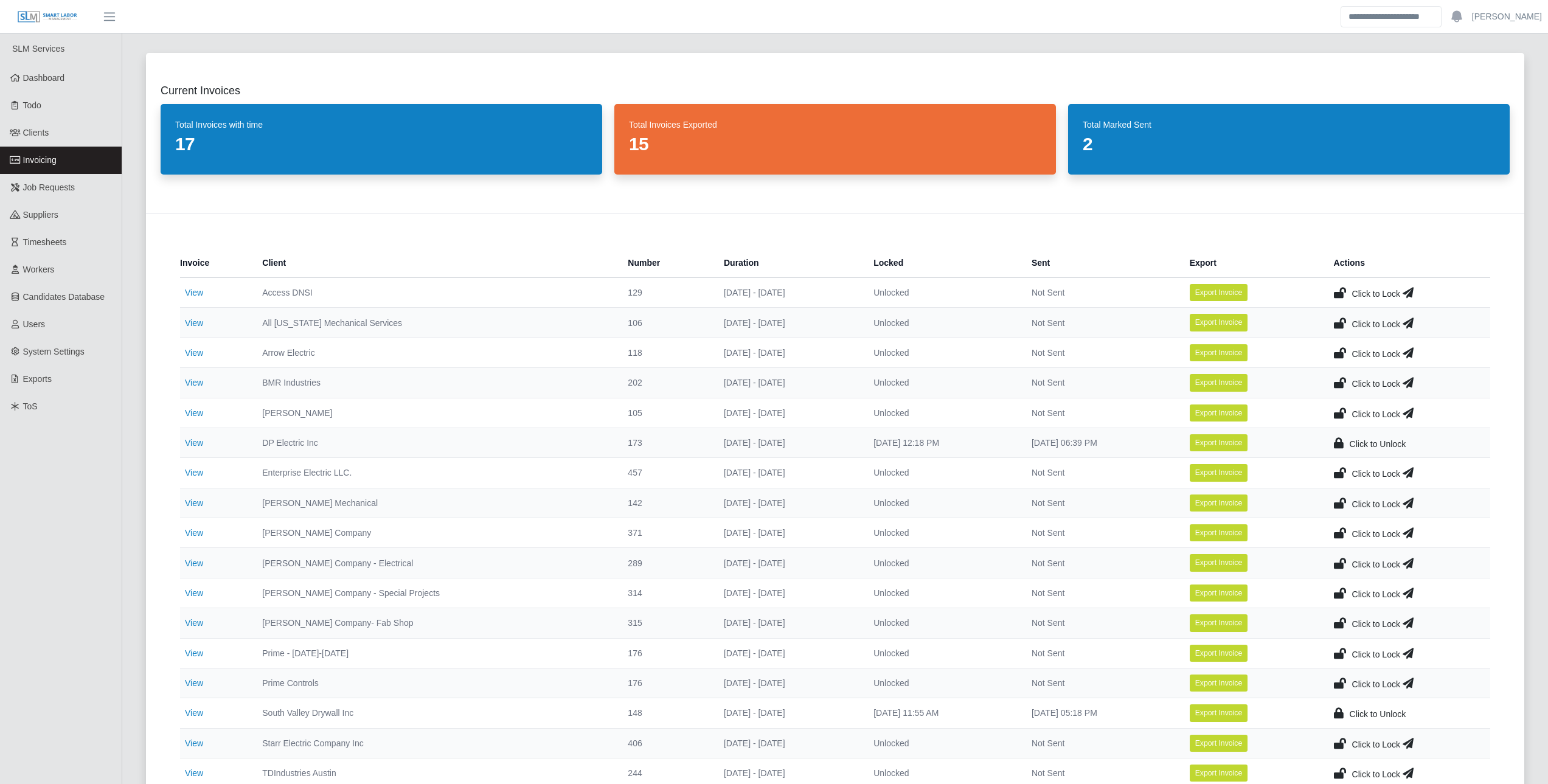
click at [182, 431] on td "View" at bounding box center [216, 443] width 73 height 30
click at [200, 443] on link "View" at bounding box center [193, 443] width 18 height 10
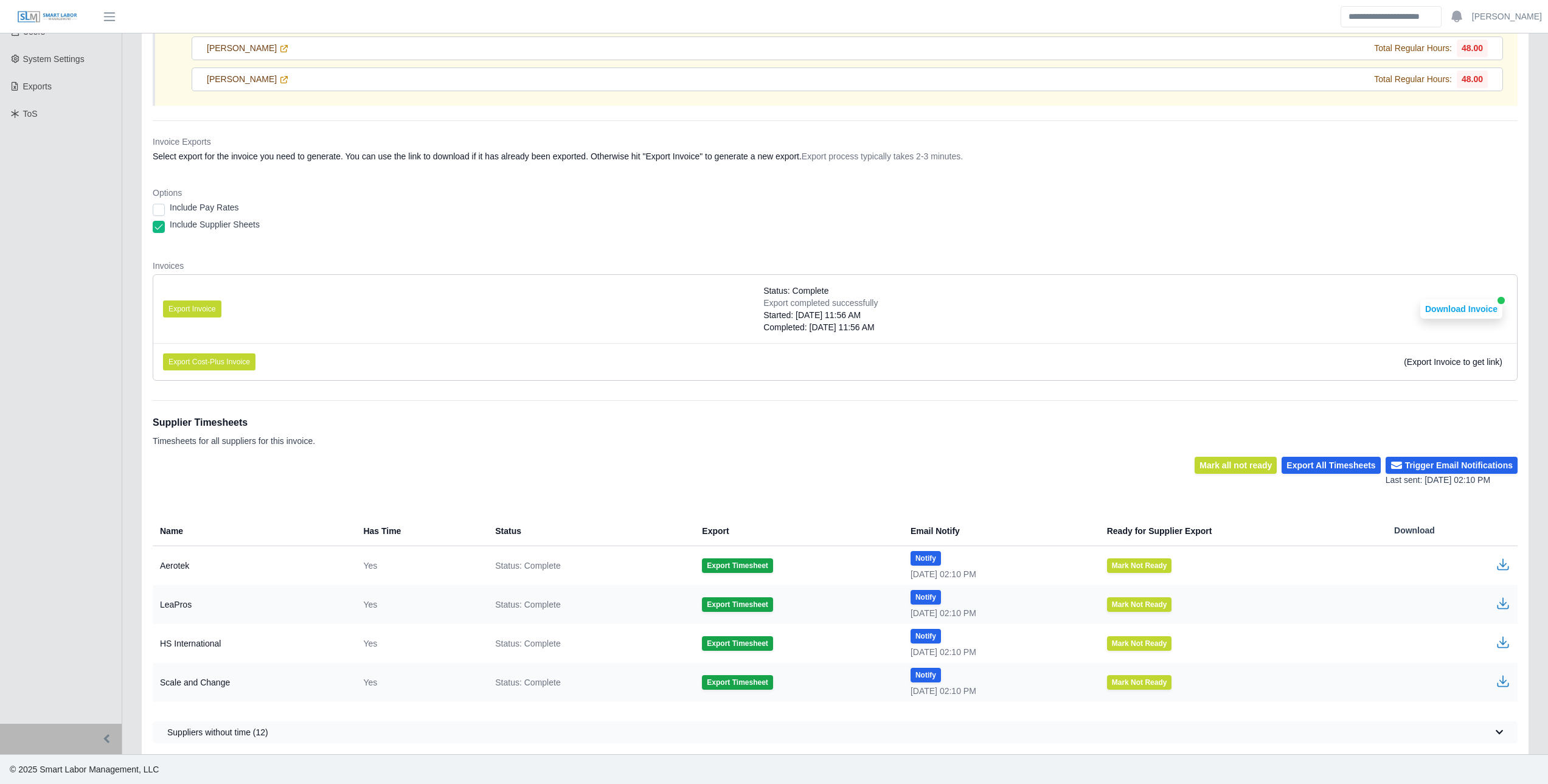
scroll to position [293, 0]
click at [730, 449] on div "Supplier Timesheets Timesheets for all suppliers for this invoice." at bounding box center [835, 428] width 1365 height 56
click at [184, 306] on button "Export Invoice" at bounding box center [192, 308] width 58 height 17
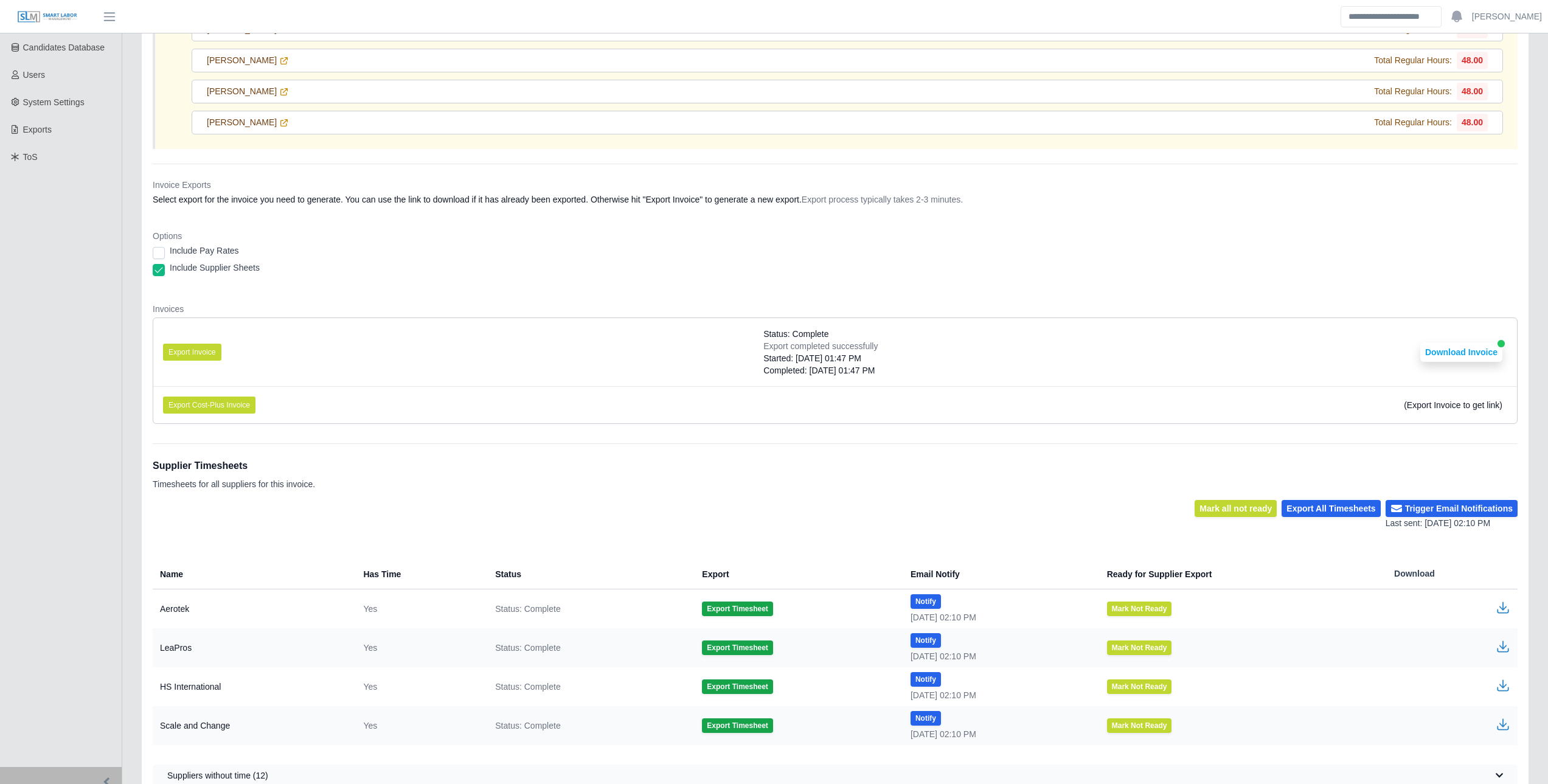
scroll to position [0, 0]
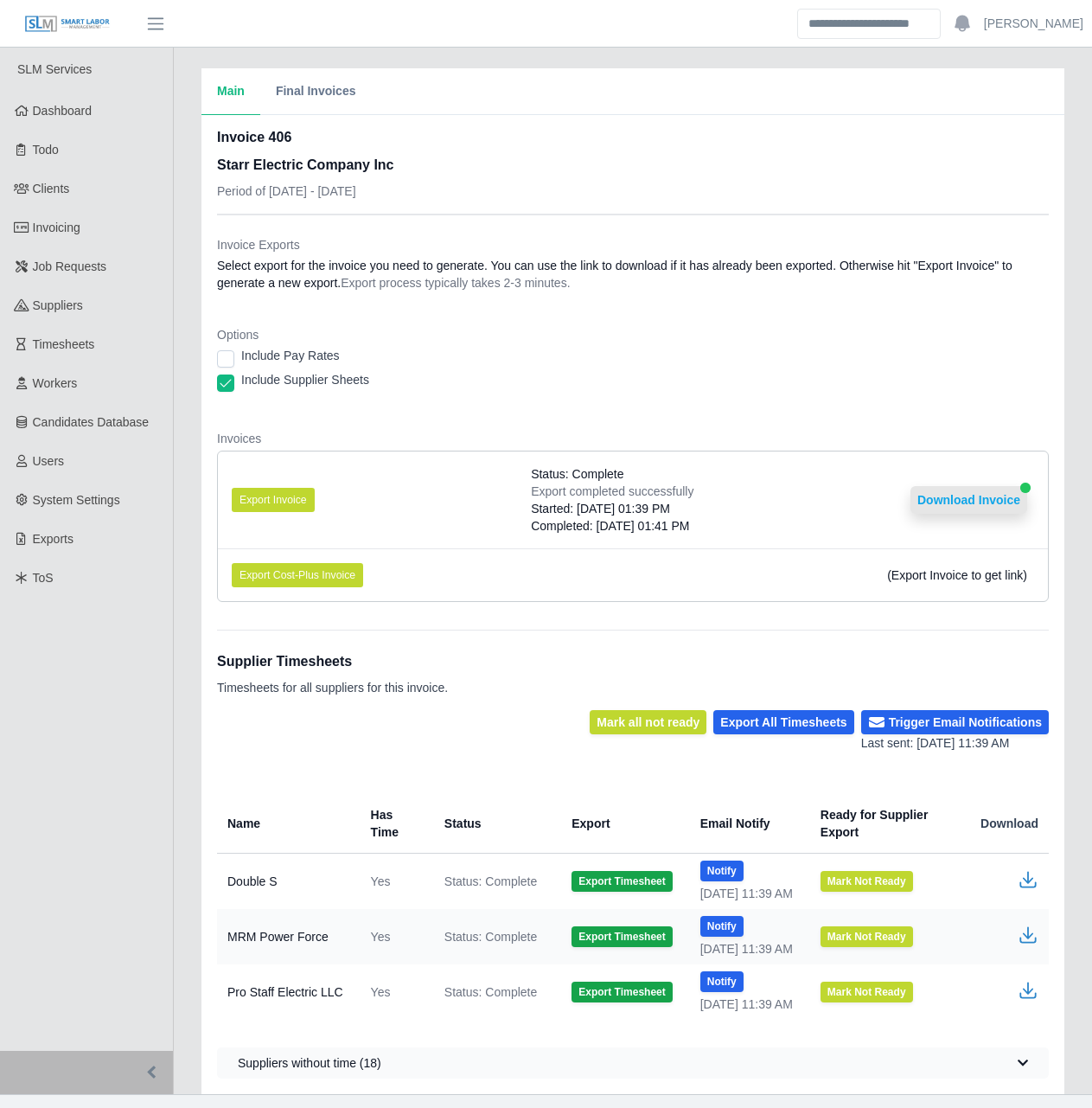
click at [983, 512] on button "Download Invoice" at bounding box center [969, 499] width 116 height 27
click at [118, 228] on link "Invoicing" at bounding box center [86, 227] width 173 height 39
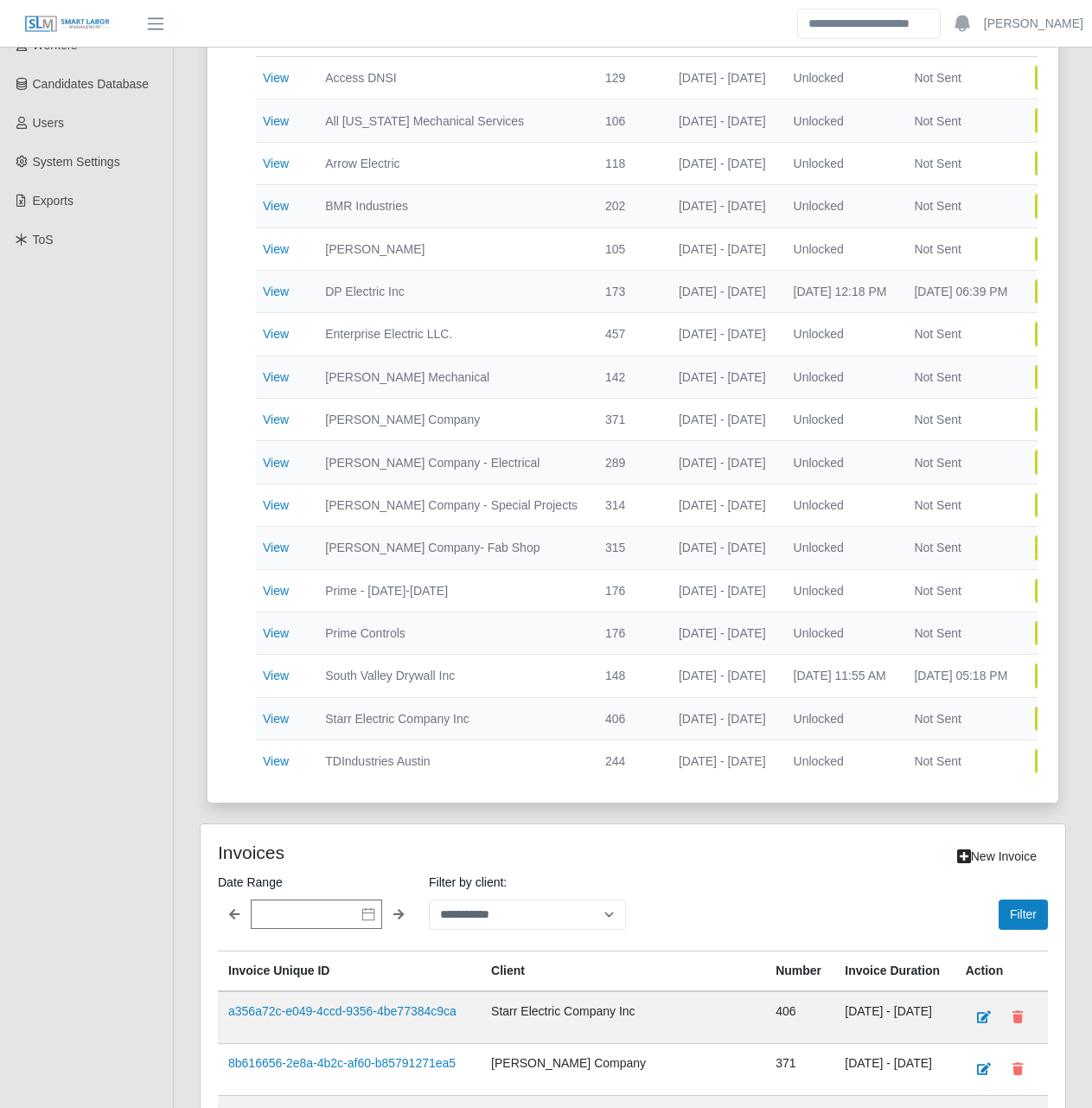
scroll to position [346, 0]
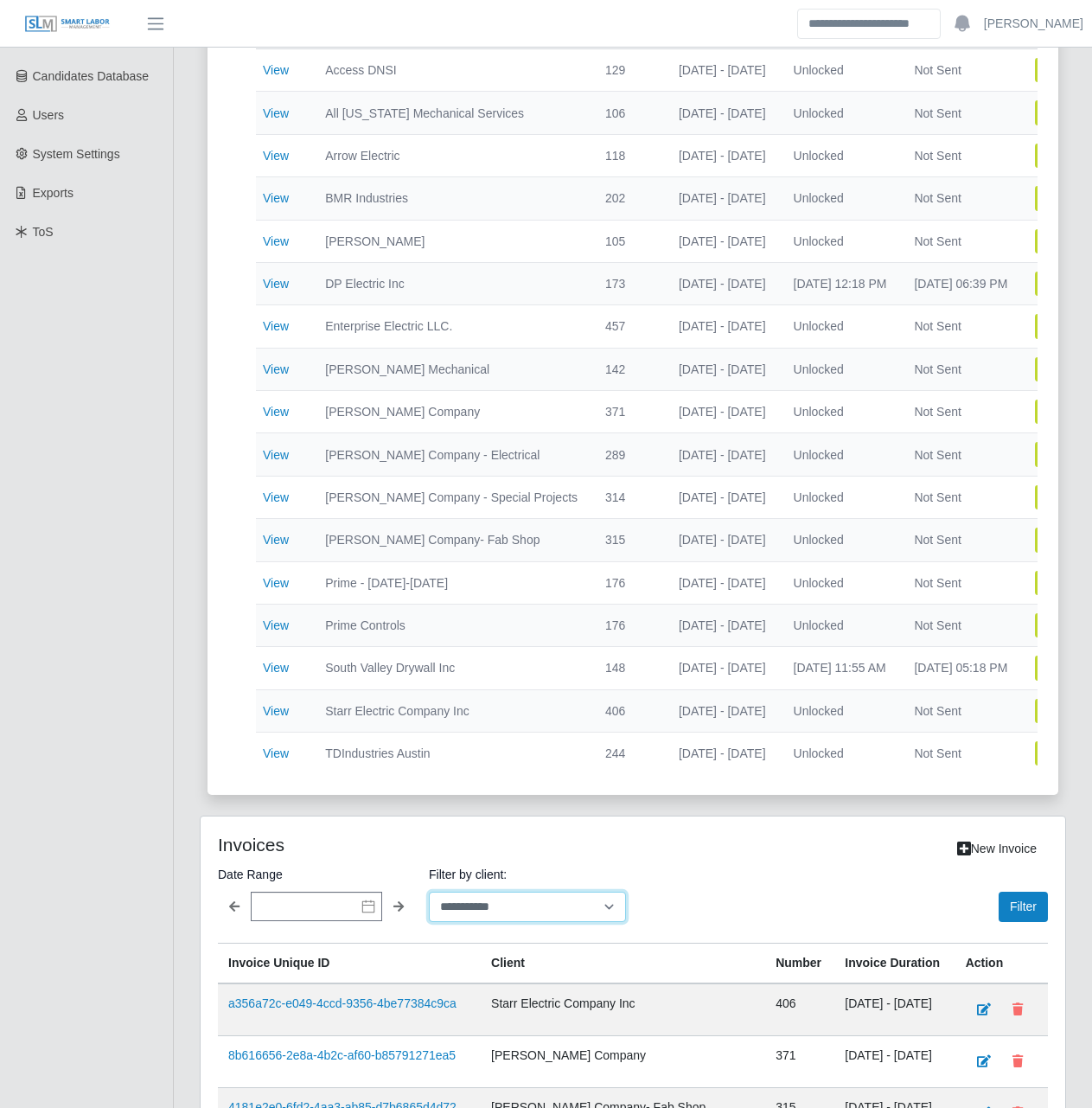
click at [516, 916] on select "**********" at bounding box center [528, 907] width 197 height 30
select select "**********"
click at [429, 904] on select "**********" at bounding box center [528, 907] width 197 height 30
click at [1004, 908] on button "Filter" at bounding box center [1023, 907] width 49 height 30
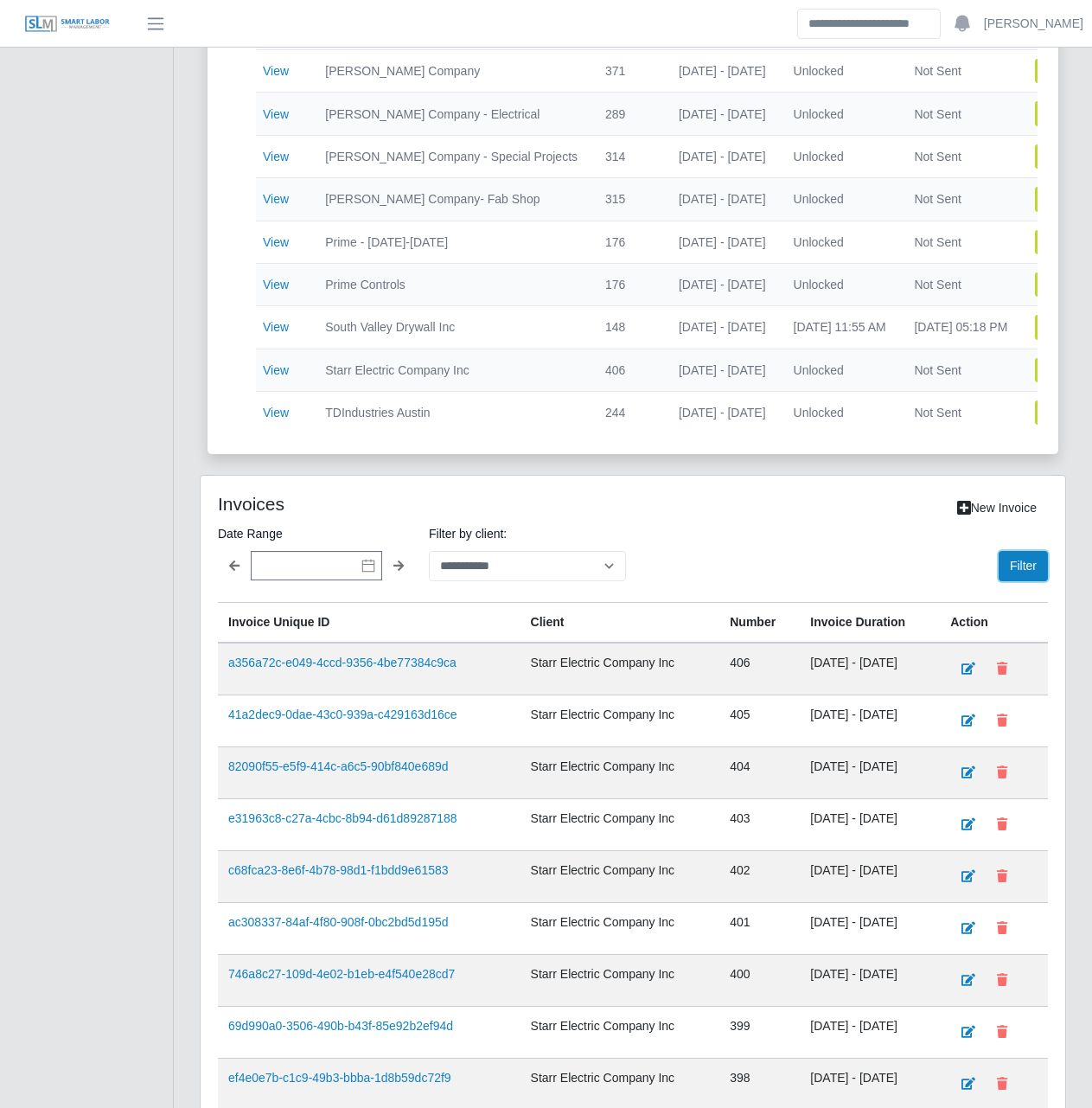
scroll to position [692, 0]
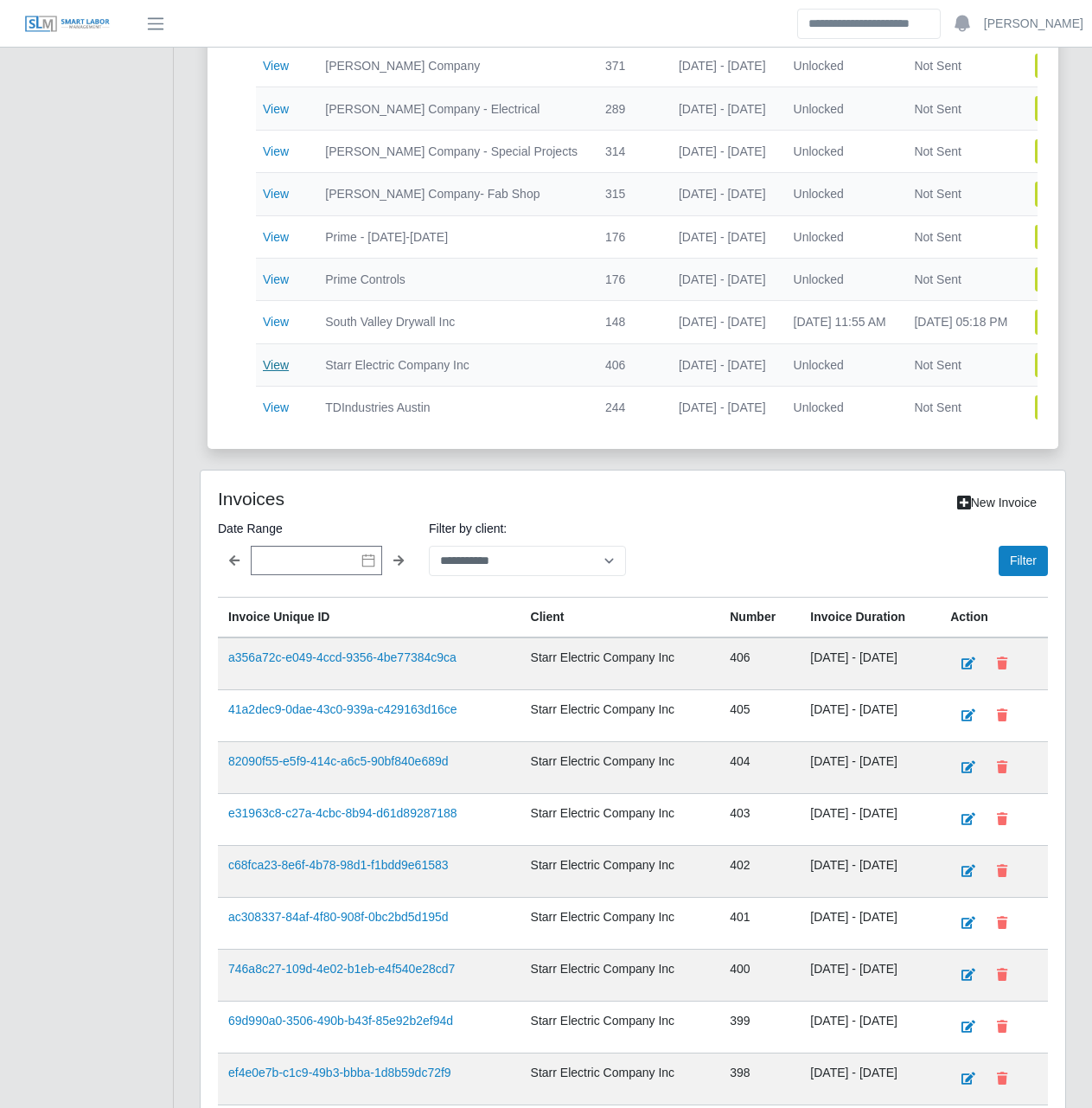
click at [285, 361] on link "View" at bounding box center [275, 365] width 26 height 14
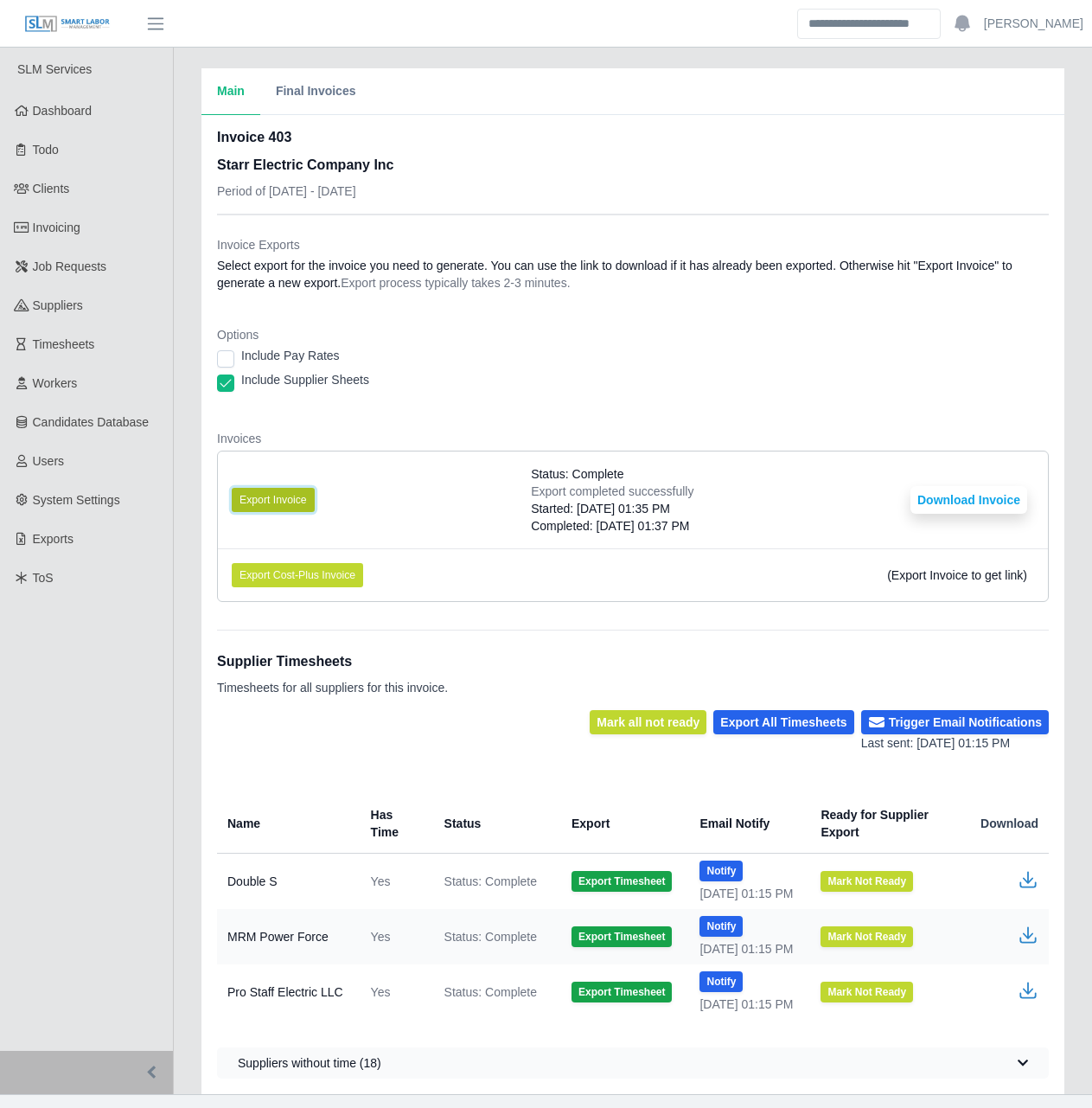
click at [278, 501] on button "Export Invoice" at bounding box center [273, 499] width 83 height 24
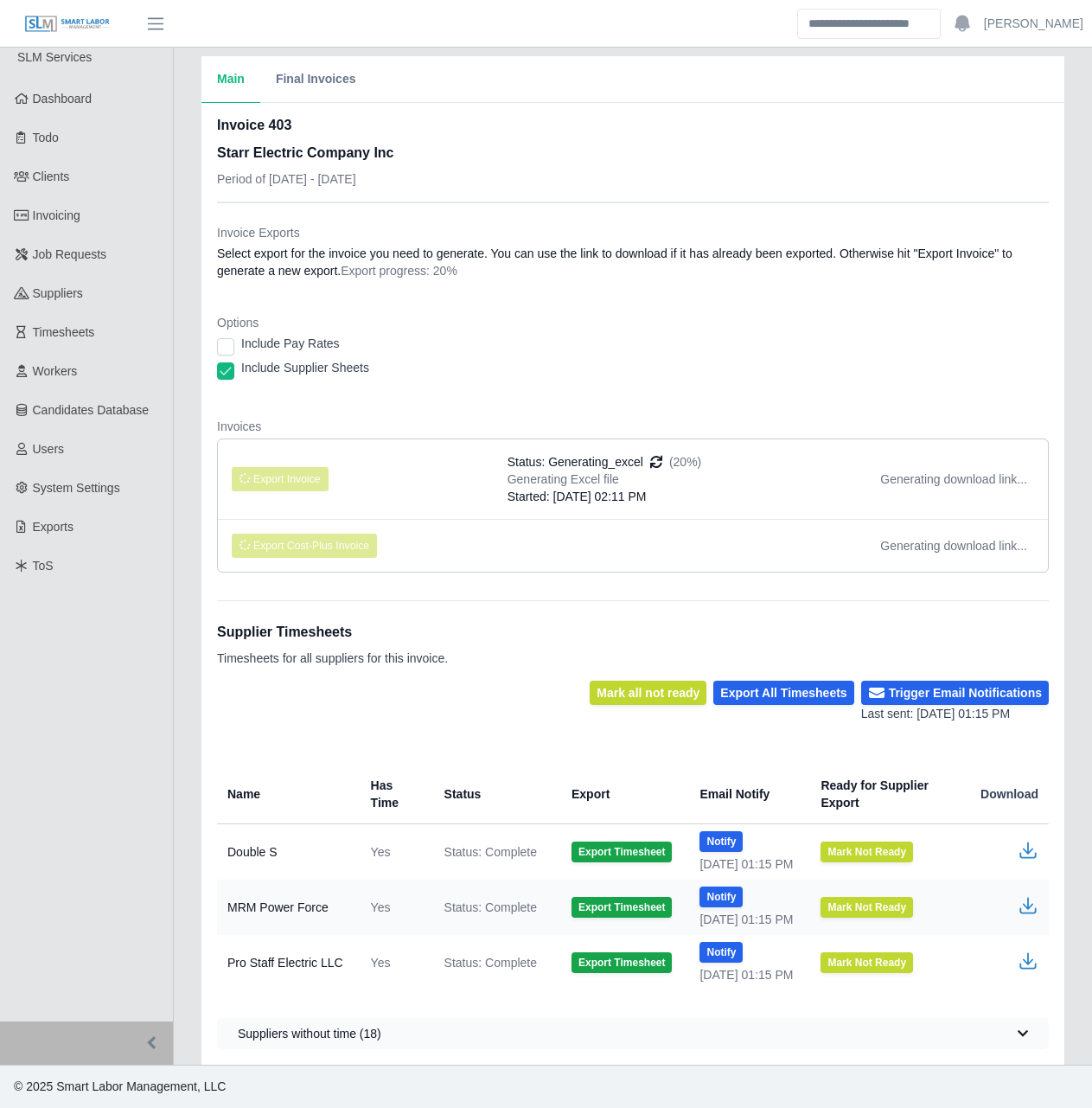
scroll to position [25, 0]
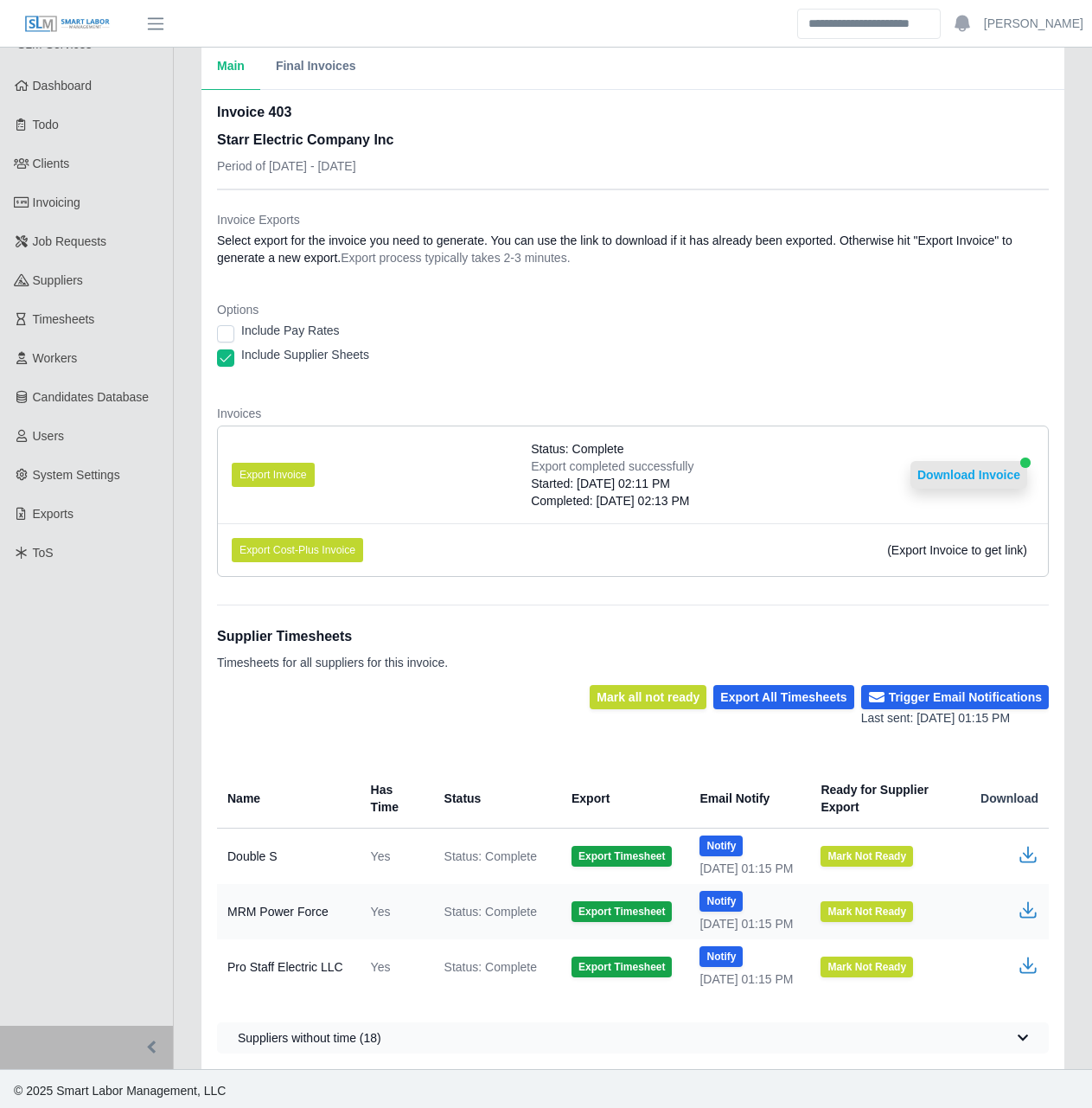
click at [968, 472] on button "Download Invoice" at bounding box center [969, 474] width 116 height 27
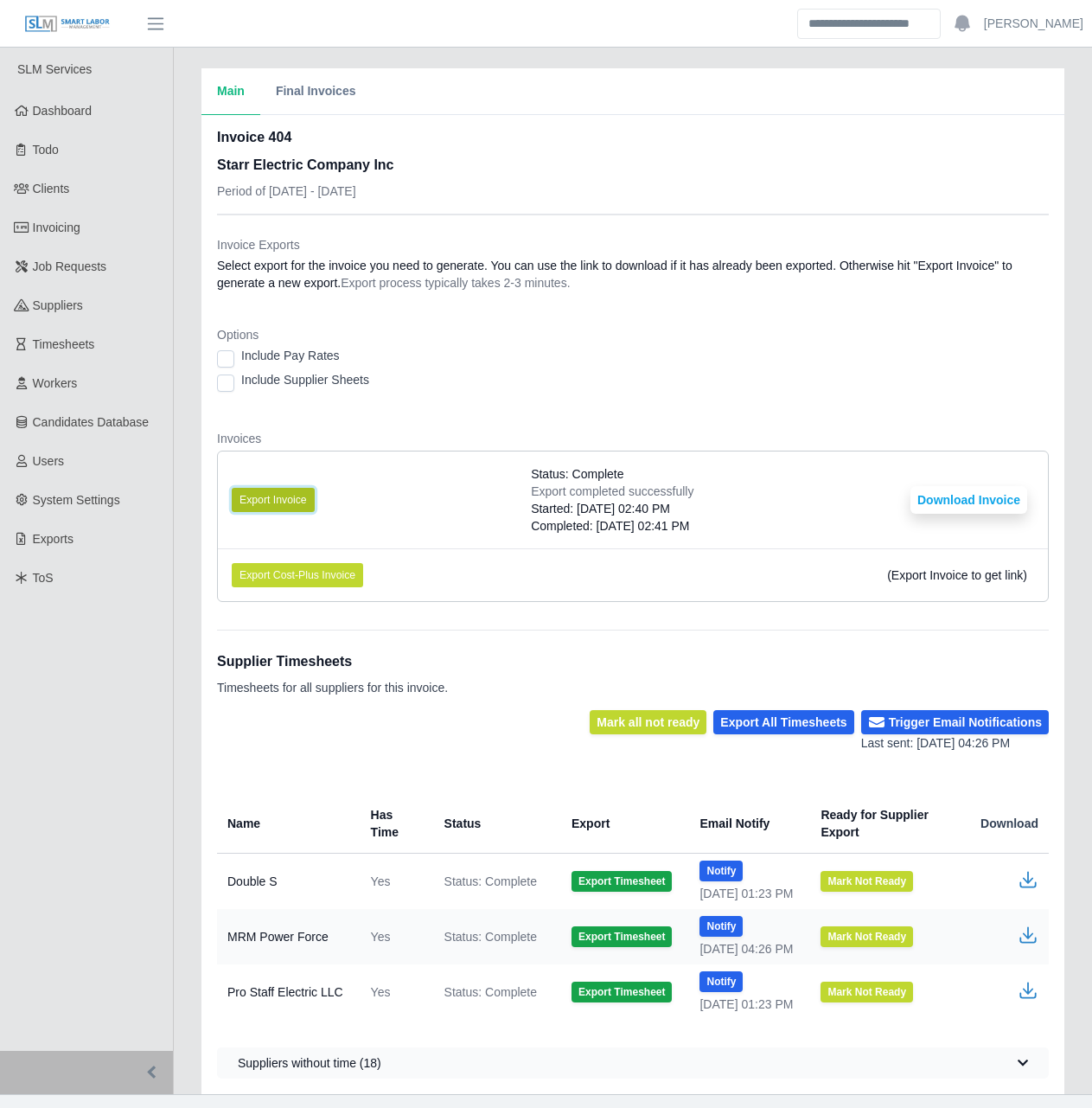
click at [281, 495] on button "Export Invoice" at bounding box center [273, 499] width 83 height 24
click at [936, 490] on button "Download Invoice" at bounding box center [969, 499] width 116 height 27
click at [269, 505] on button "Export Invoice" at bounding box center [273, 499] width 83 height 24
click at [963, 499] on button "Download Invoice" at bounding box center [969, 499] width 116 height 27
click at [287, 497] on button "Export Invoice" at bounding box center [273, 499] width 83 height 24
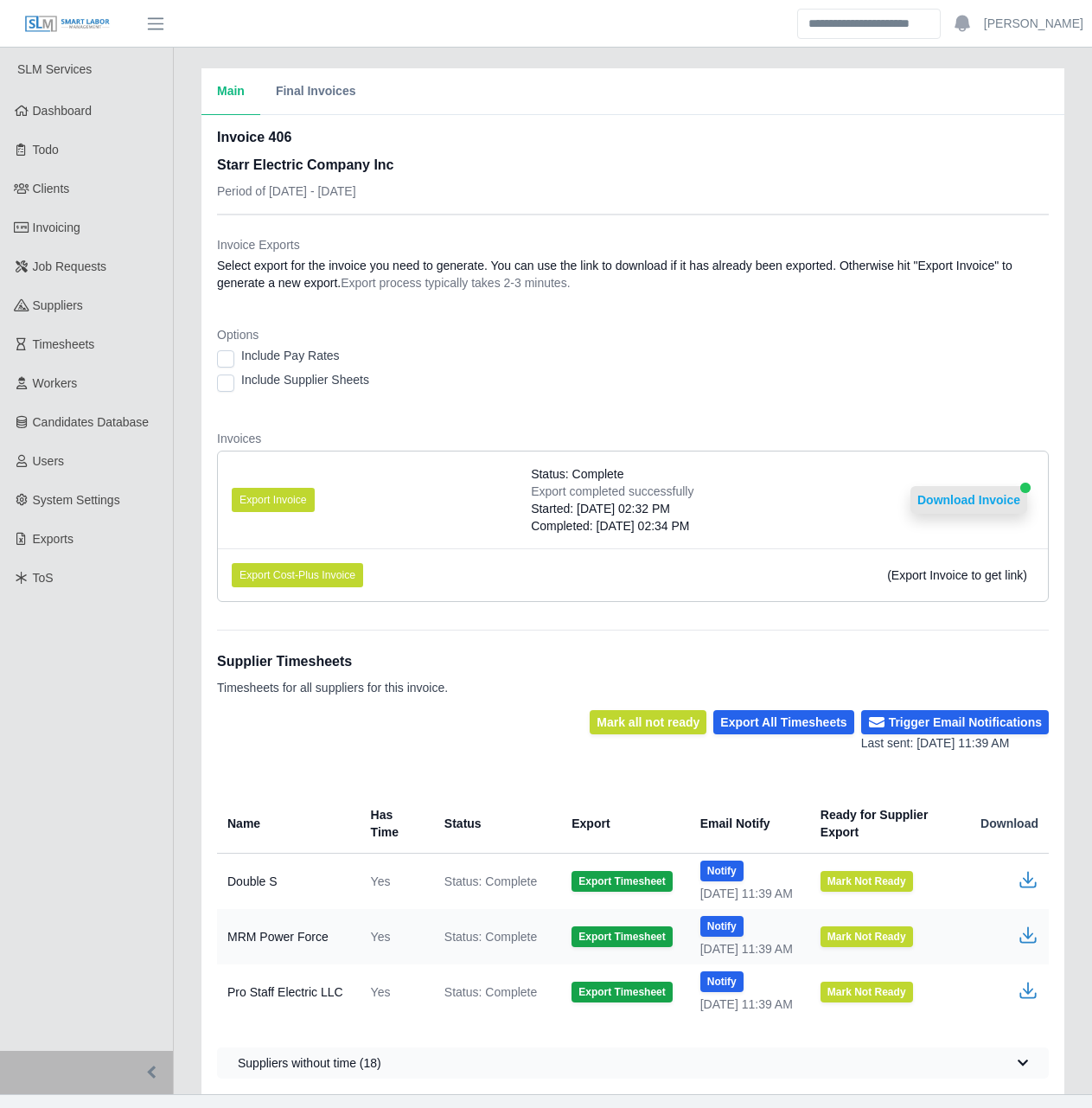
click at [984, 494] on button "Download Invoice" at bounding box center [969, 499] width 116 height 27
